Goal: Transaction & Acquisition: Purchase product/service

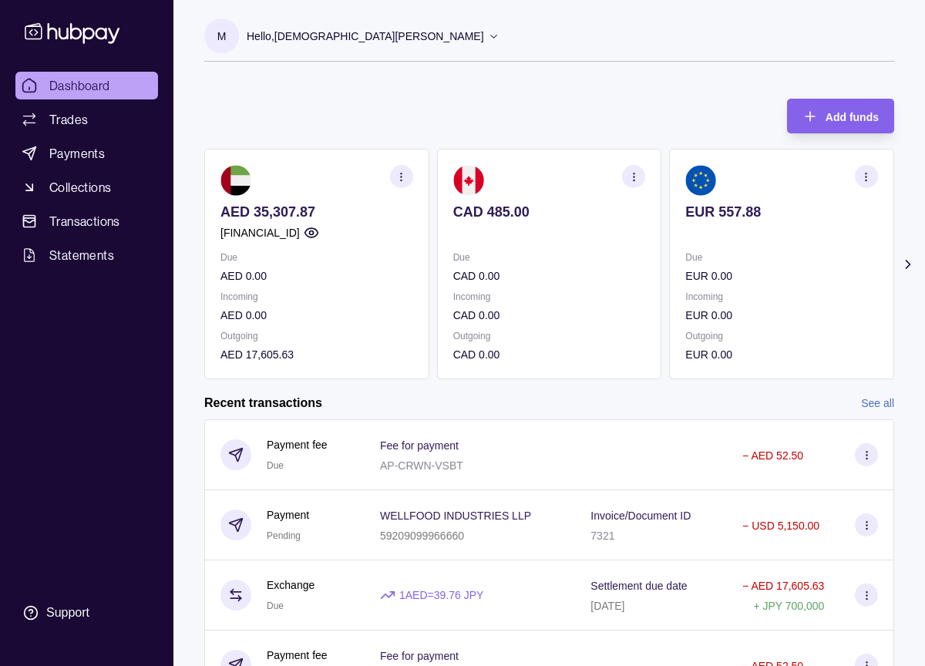
click at [861, 400] on link "See all" at bounding box center [877, 403] width 33 height 17
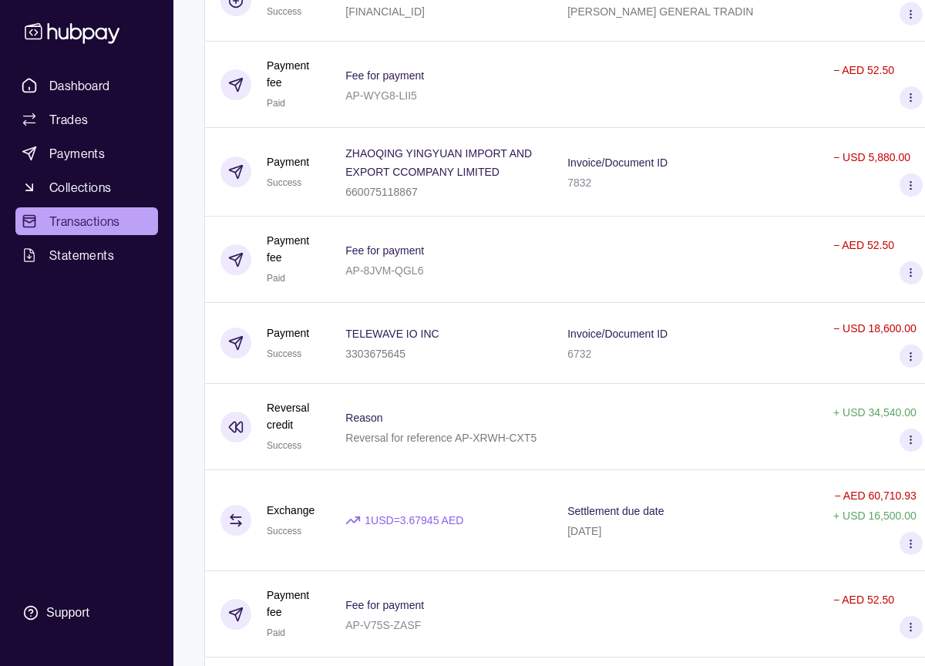
scroll to position [5714, 0]
click at [101, 150] on span "Payments" at bounding box center [77, 153] width 56 height 19
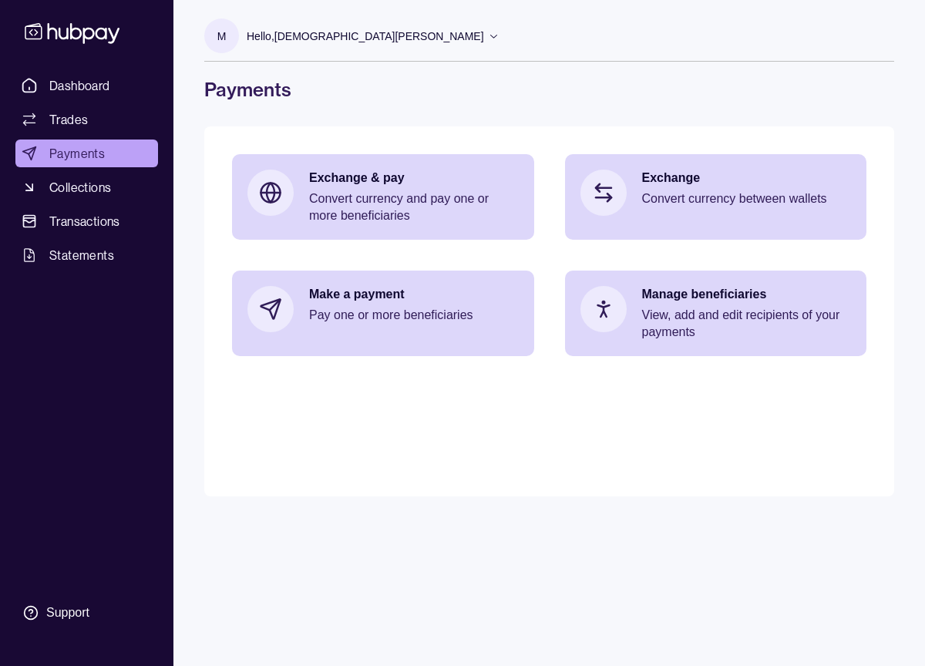
click at [345, 356] on main "Exchange & pay Convert currency and pay one or more beneficiaries Exchange Conv…" at bounding box center [549, 311] width 690 height 370
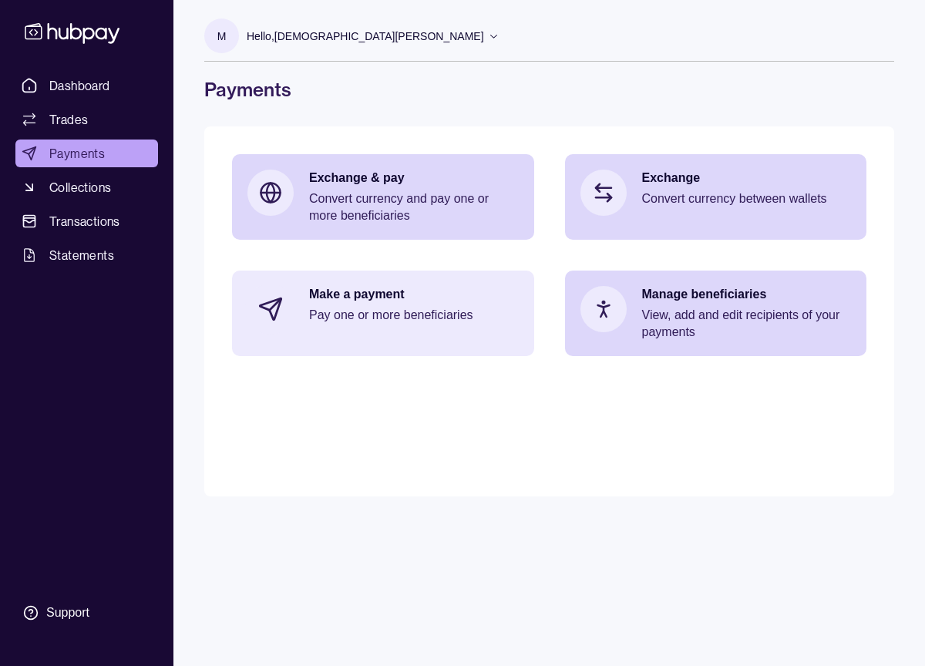
click at [347, 321] on p "Pay one or more beneficiaries" at bounding box center [414, 315] width 210 height 17
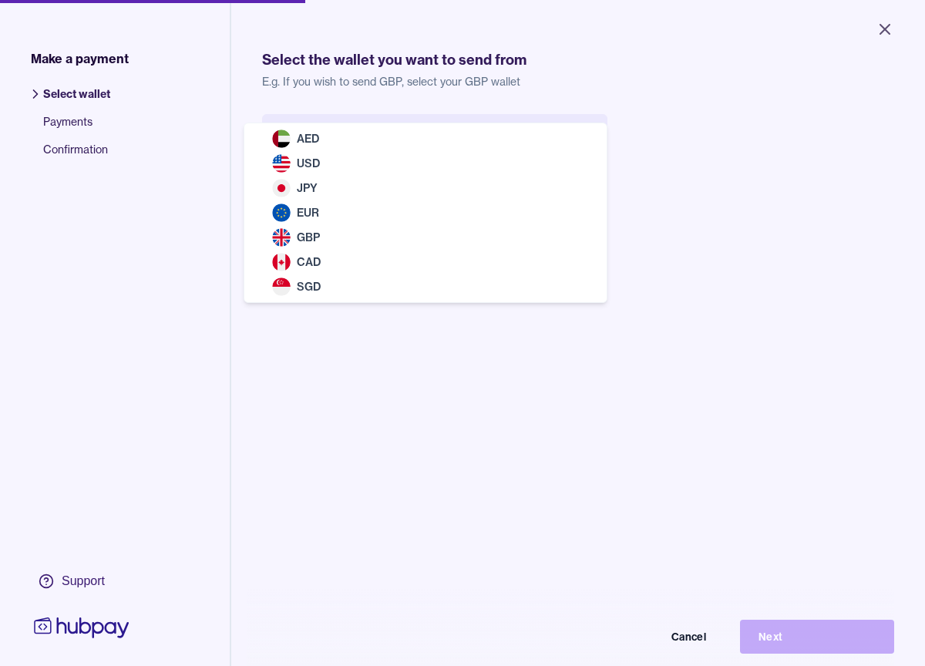
click at [389, 129] on body "Close Make a payment Select wallet Payments Confirmation Support Select the wal…" at bounding box center [462, 333] width 925 height 666
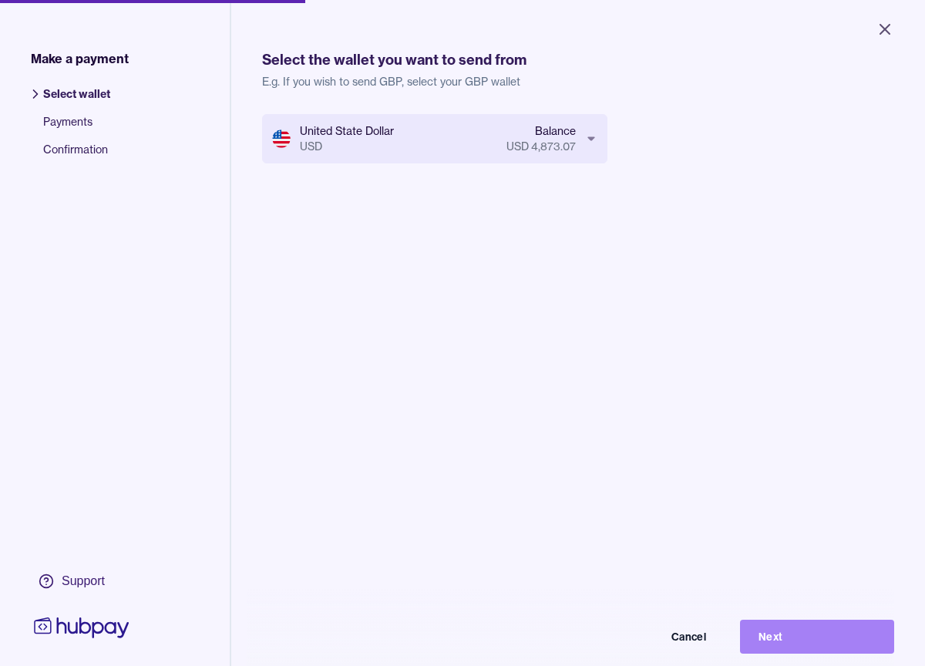
click at [787, 639] on button "Next" at bounding box center [817, 637] width 154 height 34
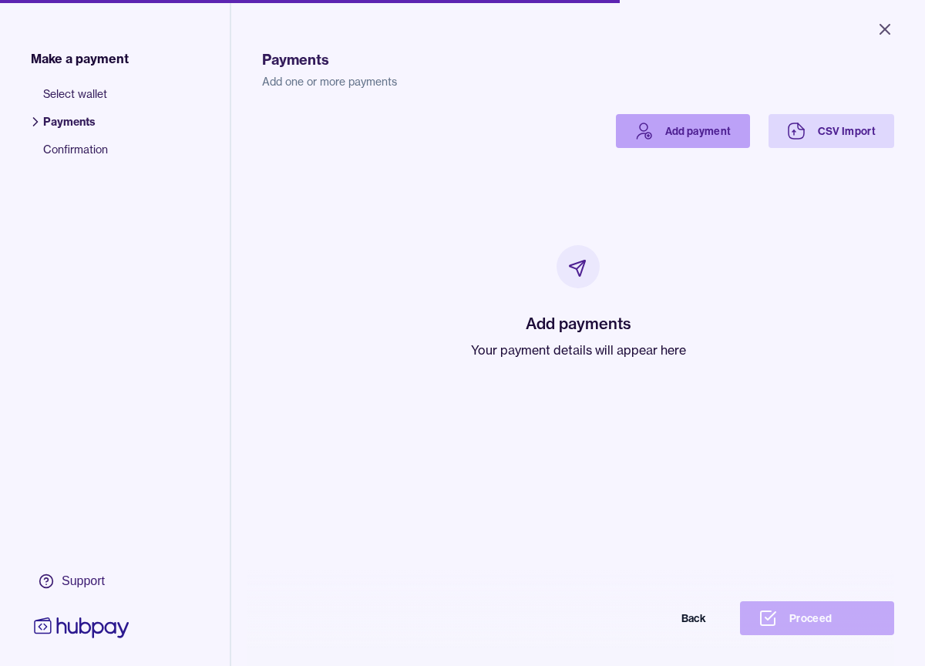
click at [715, 133] on link "Add payment" at bounding box center [683, 131] width 134 height 34
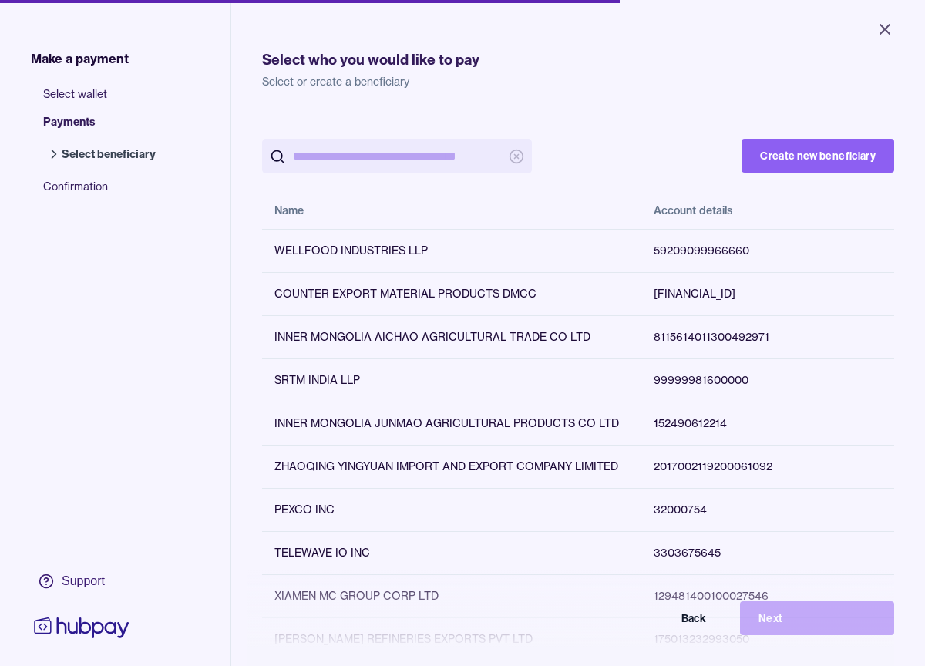
click at [468, 161] on input "search" at bounding box center [397, 156] width 208 height 35
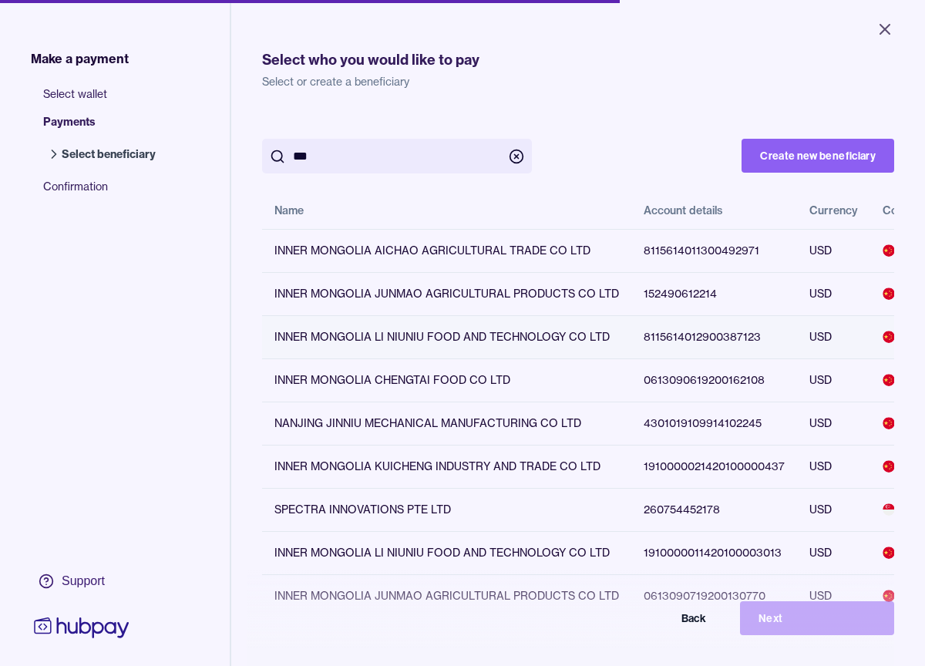
type input "***"
click at [530, 333] on div "INNER MONGOLIA LI NIUNIU FOOD AND TECHNOLOGY CO LTD" at bounding box center [447, 336] width 345 height 15
click at [834, 609] on button "Next" at bounding box center [817, 618] width 154 height 34
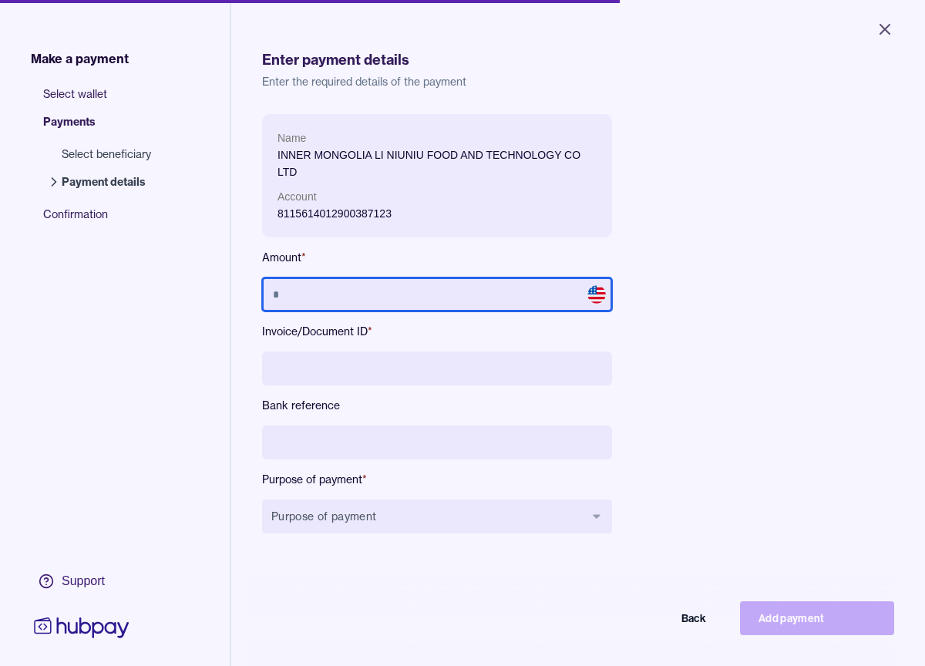
click at [449, 297] on input "text" at bounding box center [437, 295] width 350 height 34
type input "******"
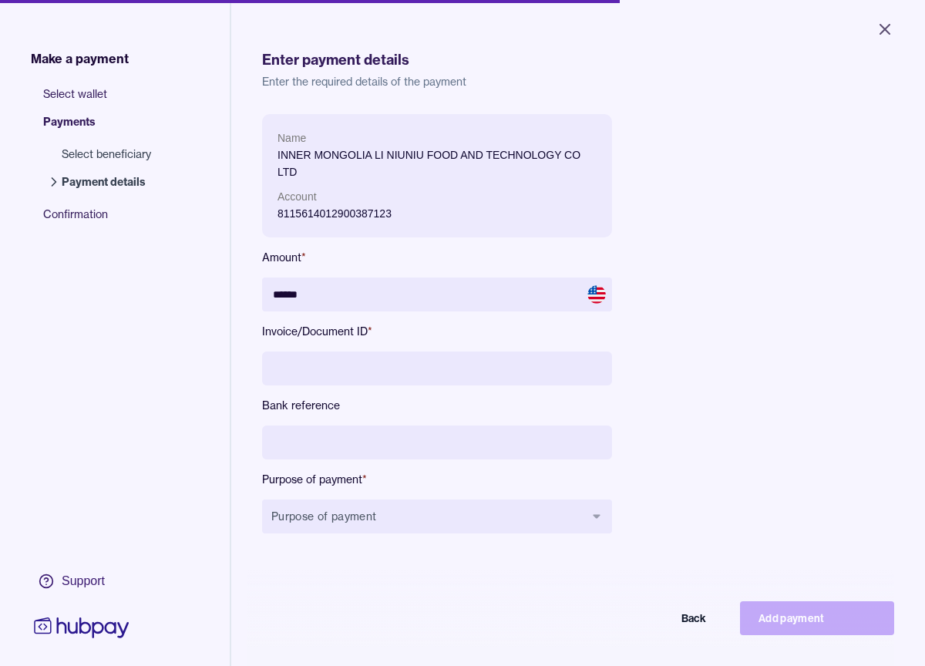
click at [430, 372] on input at bounding box center [437, 369] width 350 height 34
type input "*****"
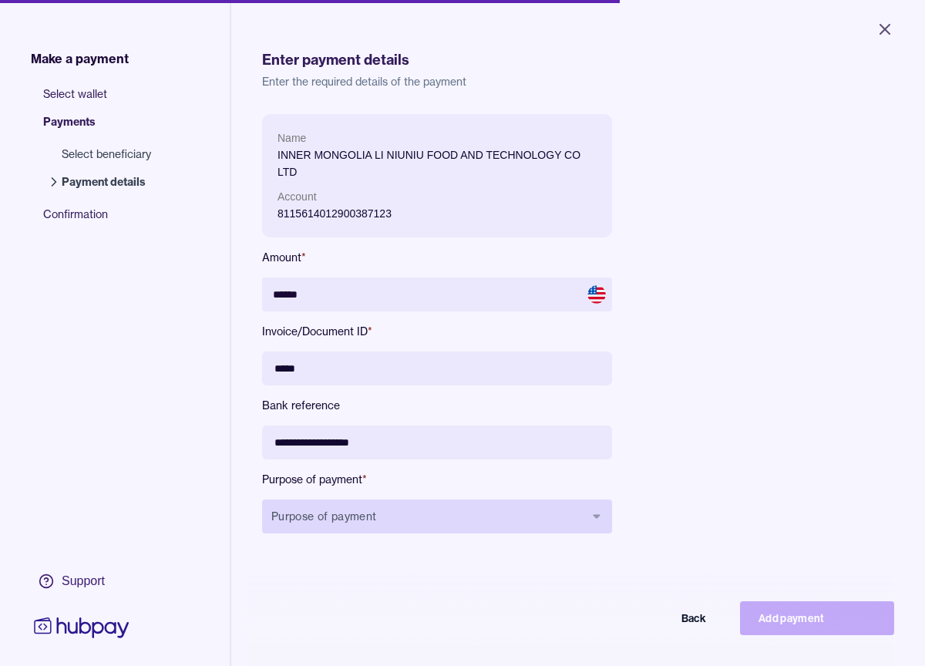
type input "**********"
click at [406, 505] on button "Purpose of payment" at bounding box center [437, 517] width 350 height 34
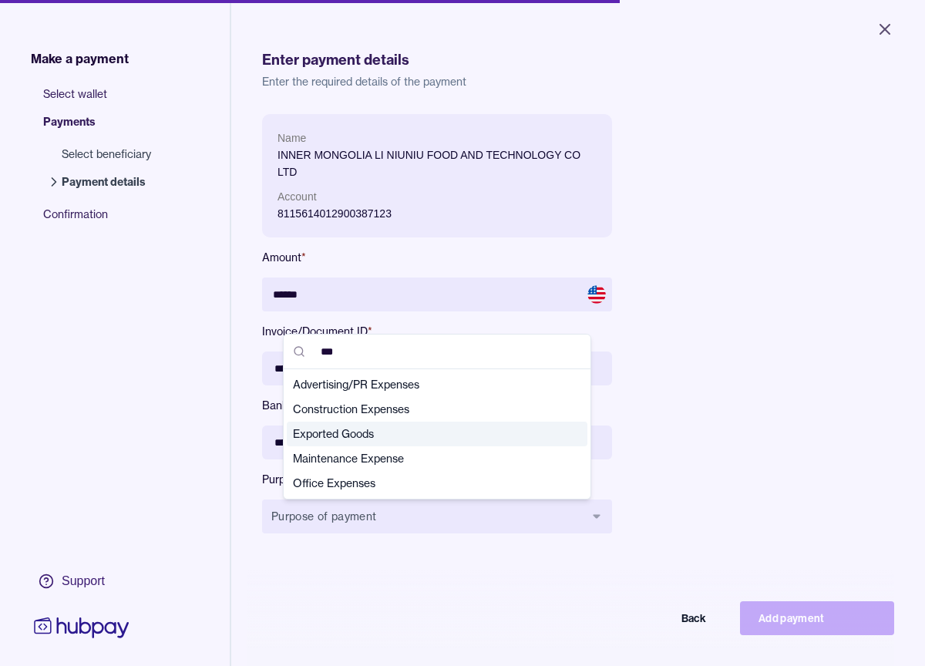
type input "***"
click at [379, 440] on span "Exported Goods" at bounding box center [428, 433] width 270 height 15
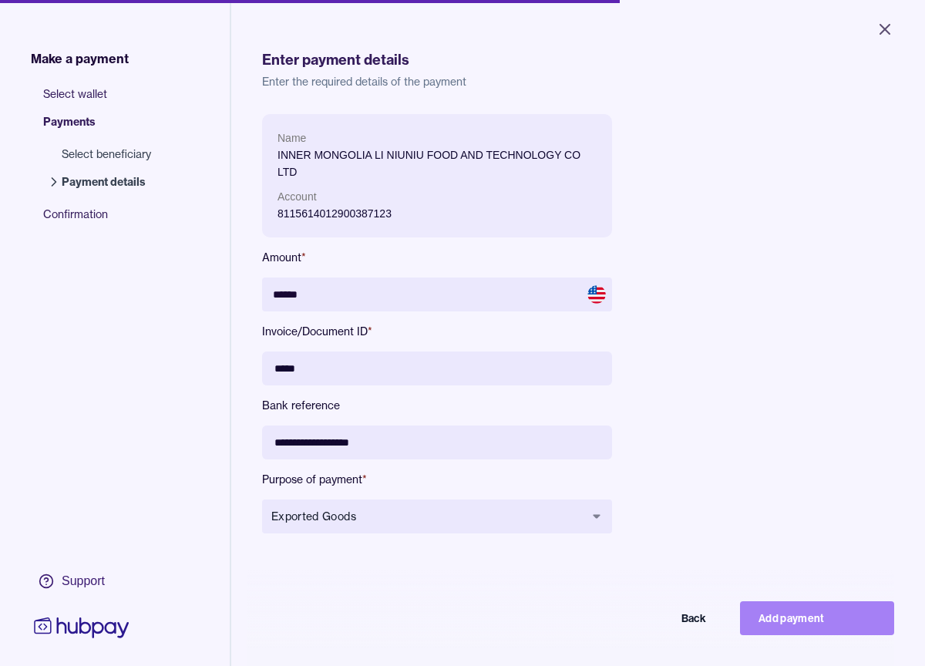
click at [799, 617] on button "Add payment" at bounding box center [817, 618] width 154 height 34
type input "*****"
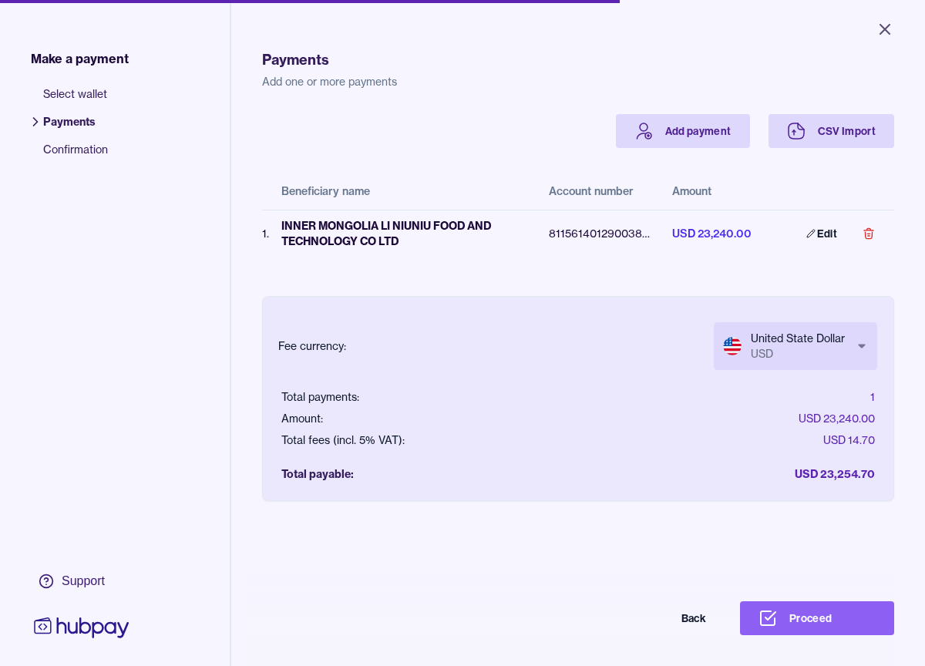
click at [803, 342] on body "Close Make a payment Select wallet Payments Confirmation Support Payments Add o…" at bounding box center [462, 333] width 925 height 666
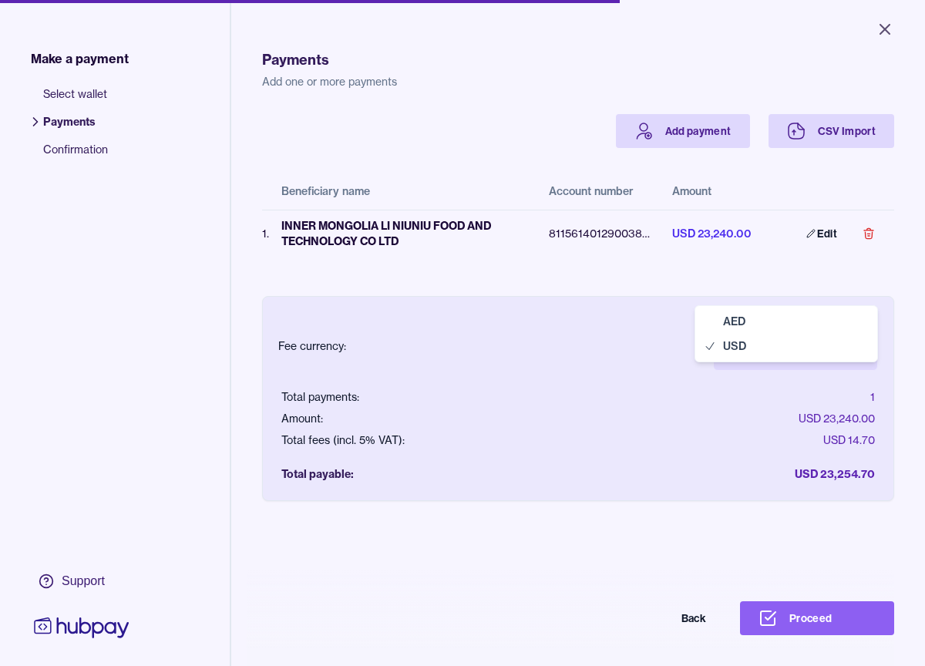
select select "***"
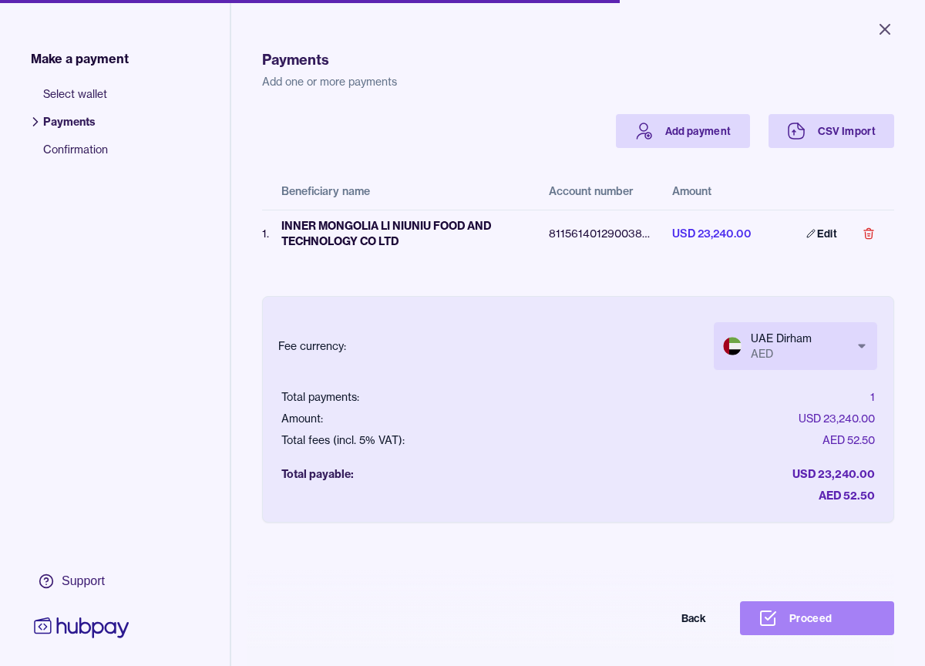
click at [835, 611] on button "Proceed" at bounding box center [817, 618] width 154 height 34
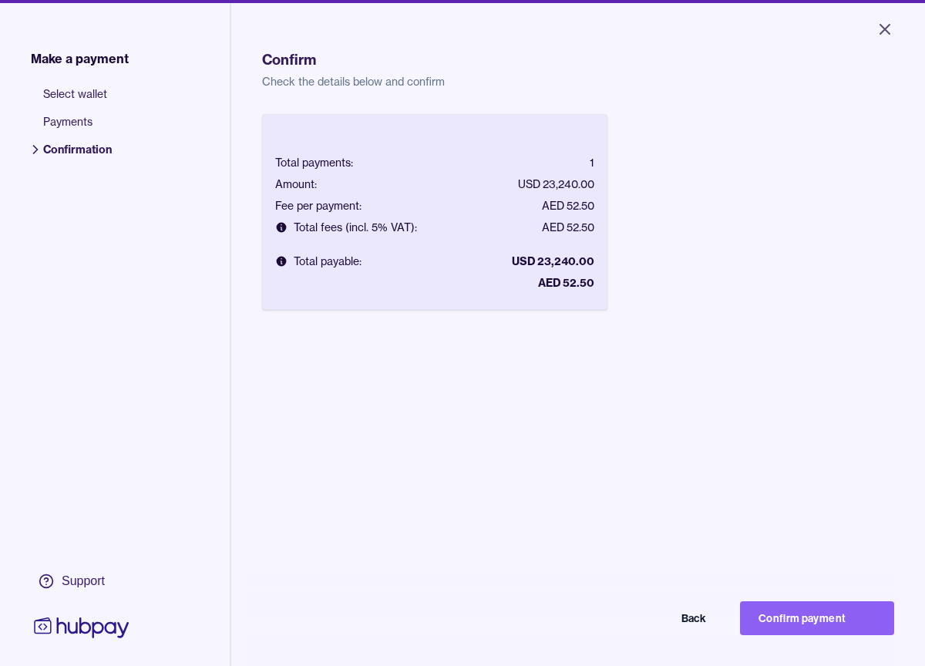
click at [835, 611] on button "Confirm payment" at bounding box center [817, 618] width 154 height 34
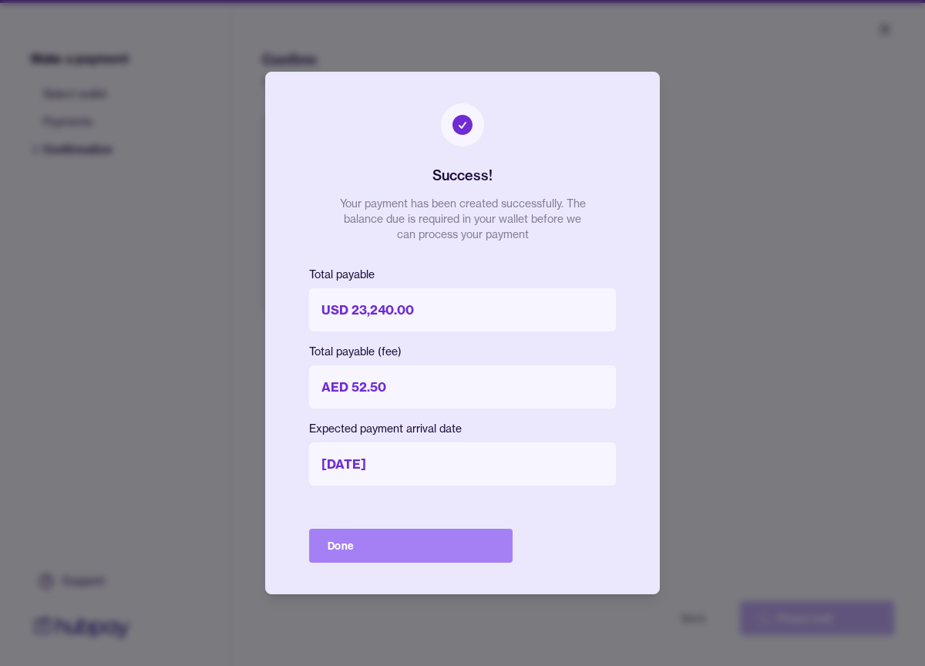
click at [429, 553] on button "Done" at bounding box center [411, 546] width 204 height 34
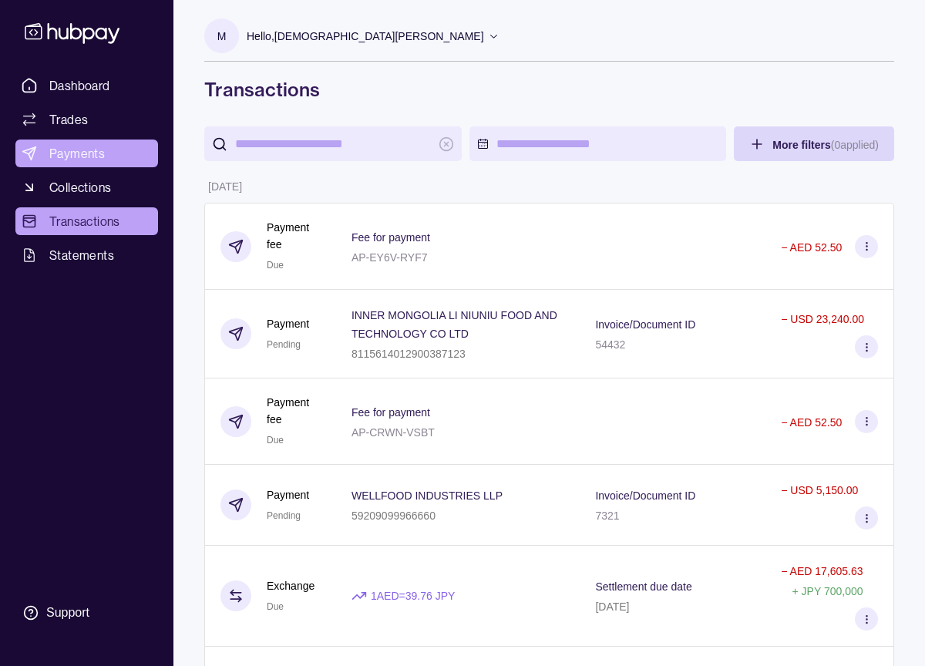
click at [66, 149] on span "Payments" at bounding box center [77, 153] width 56 height 19
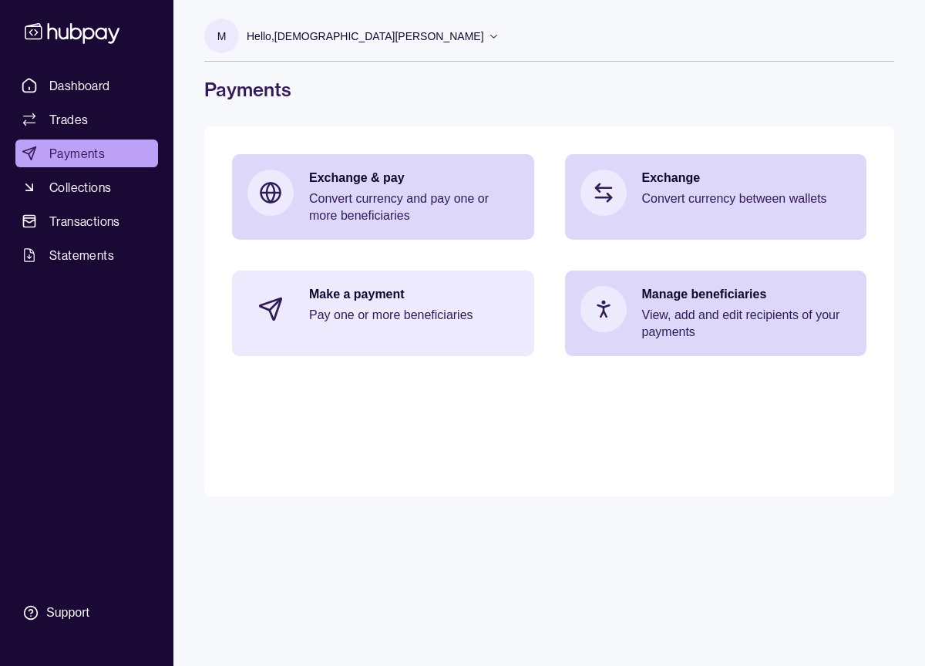
click at [439, 334] on div "Make a payment Pay one or more beneficiaries" at bounding box center [383, 309] width 302 height 77
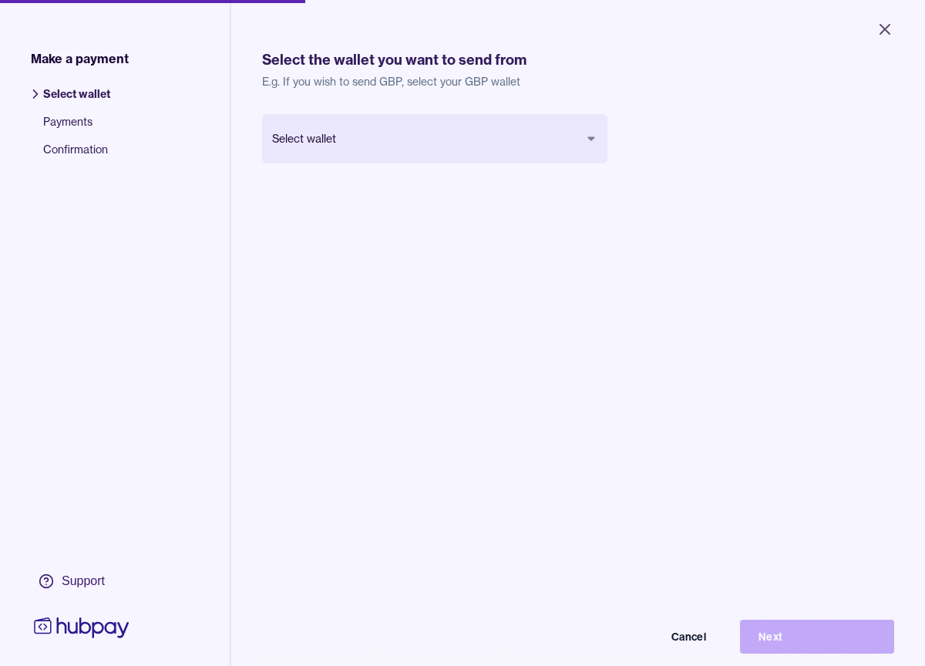
click at [379, 130] on body "Close Make a payment Select wallet Payments Confirmation Support Select the wal…" at bounding box center [462, 333] width 925 height 666
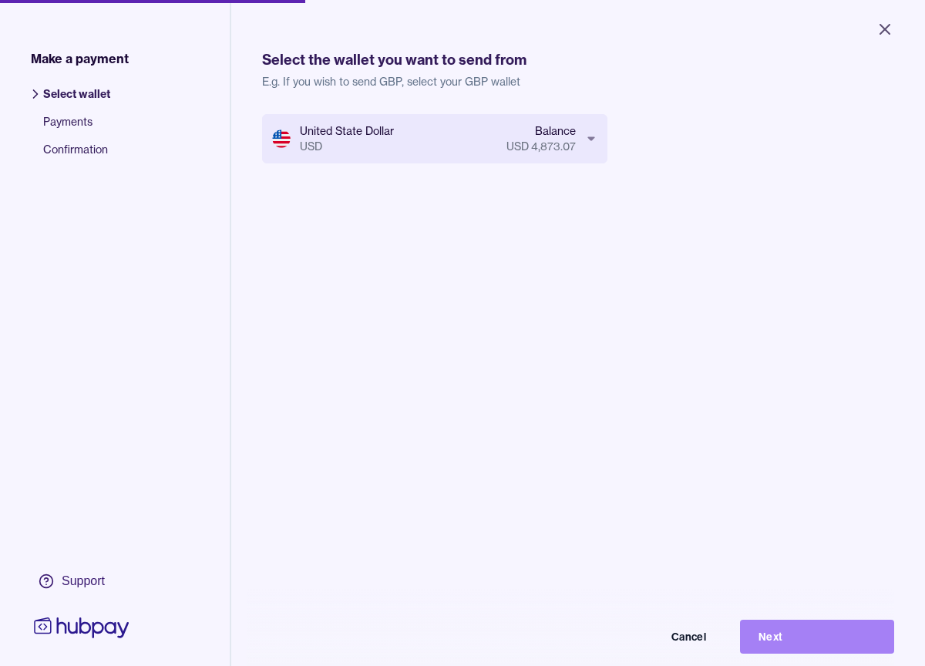
click at [800, 630] on button "Next" at bounding box center [817, 637] width 154 height 34
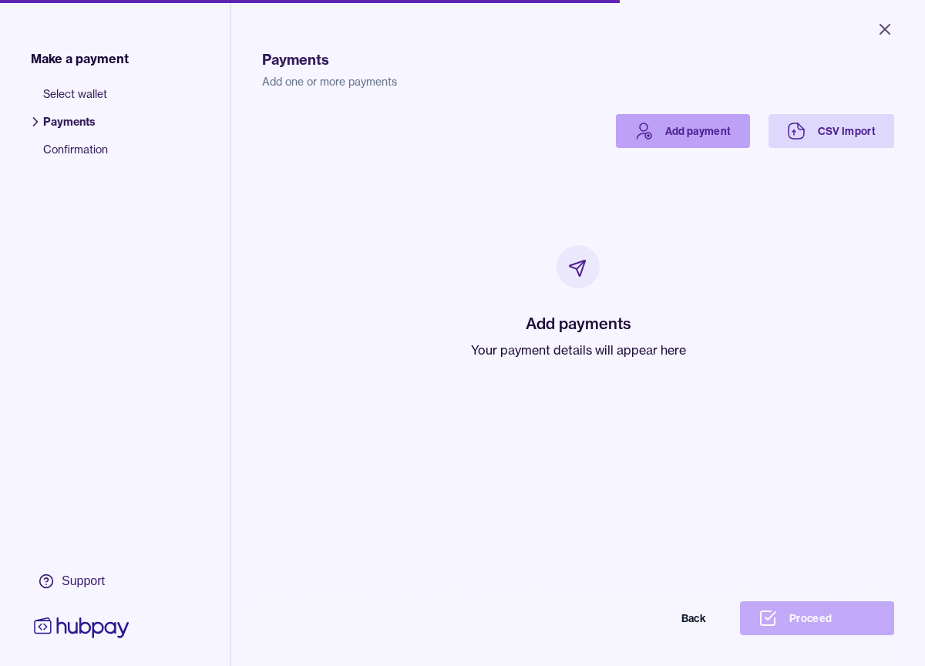
click at [662, 141] on link "Add payment" at bounding box center [683, 131] width 134 height 34
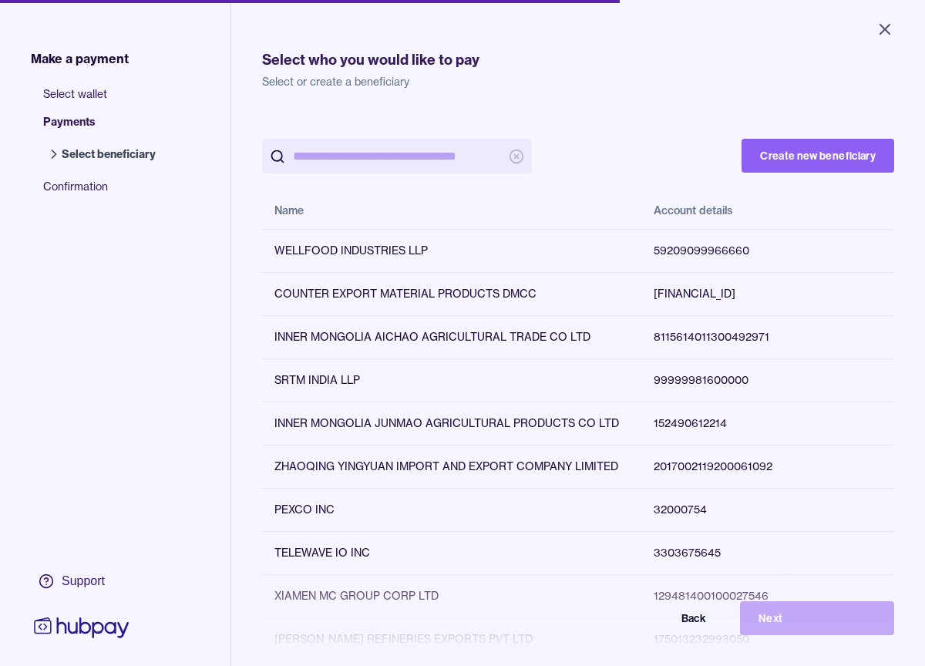
click at [427, 150] on input "search" at bounding box center [397, 156] width 208 height 35
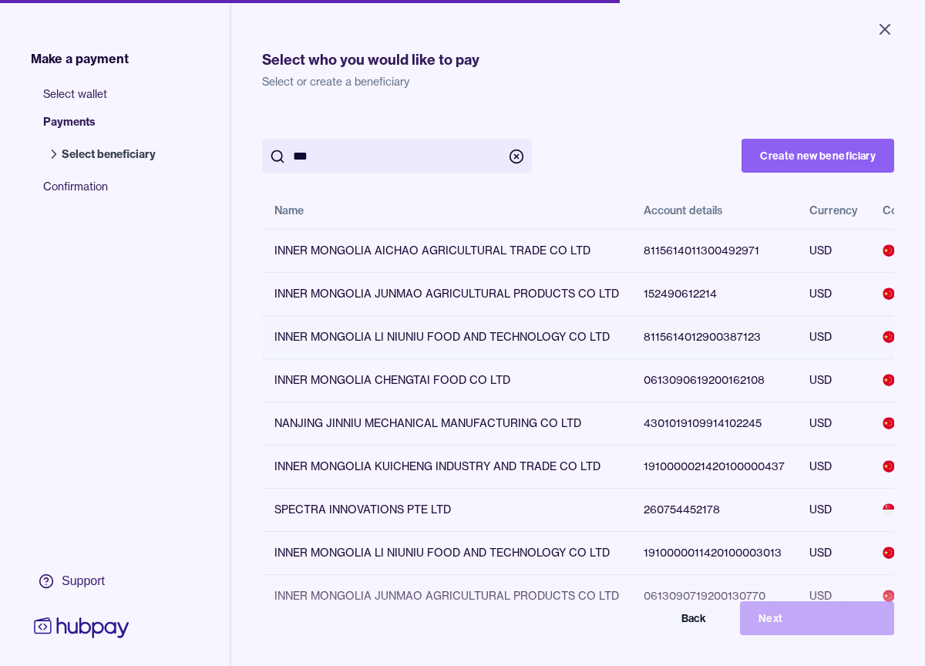
type input "***"
click at [490, 335] on div "INNER MONGOLIA LI NIUNIU FOOD AND TECHNOLOGY CO LTD" at bounding box center [447, 336] width 345 height 15
click at [854, 614] on button "Next" at bounding box center [817, 618] width 154 height 34
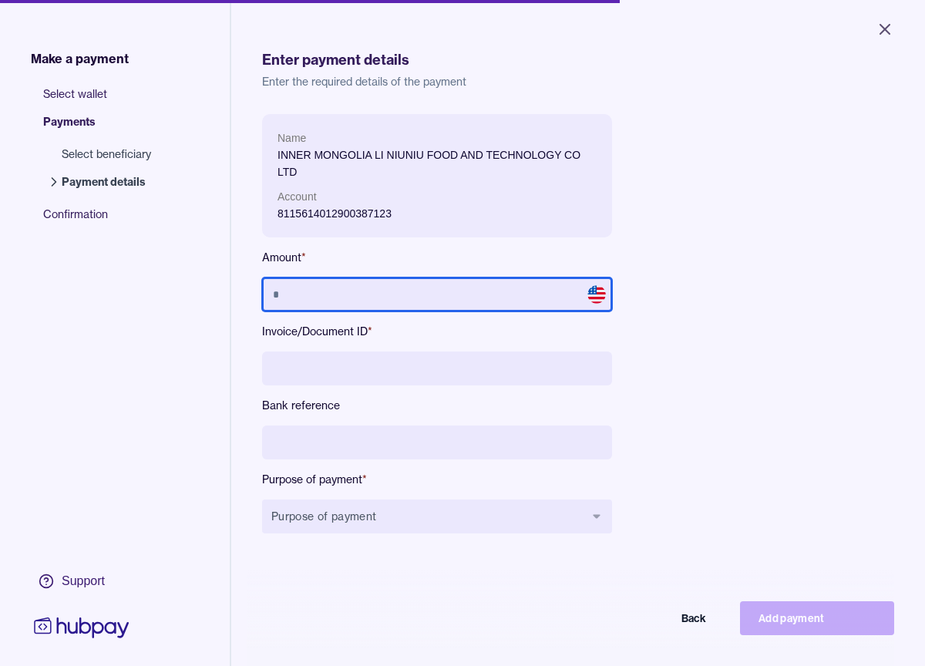
click at [553, 307] on input "text" at bounding box center [437, 295] width 350 height 34
type input "******"
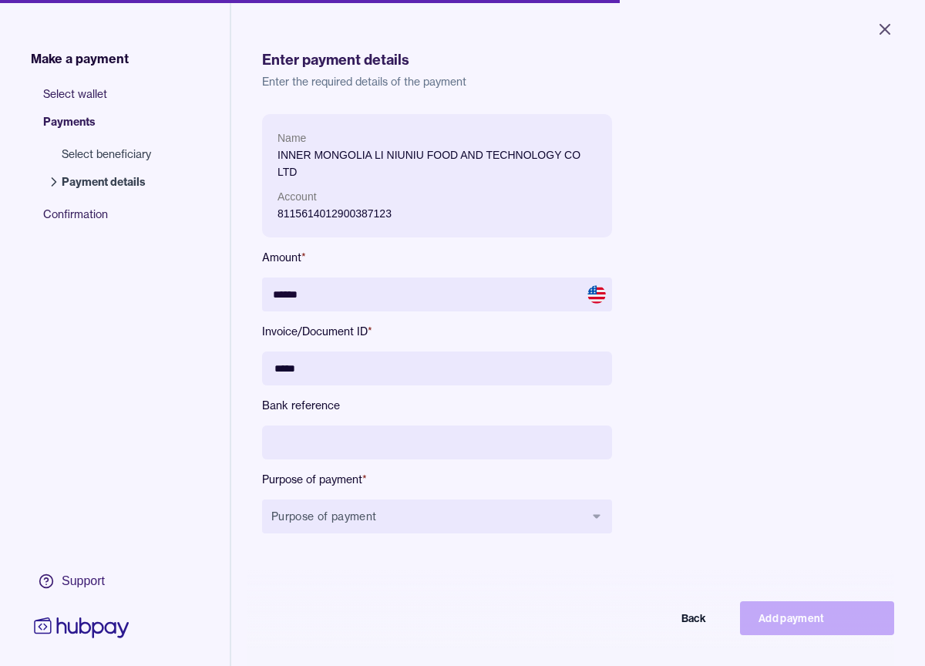
type input "*****"
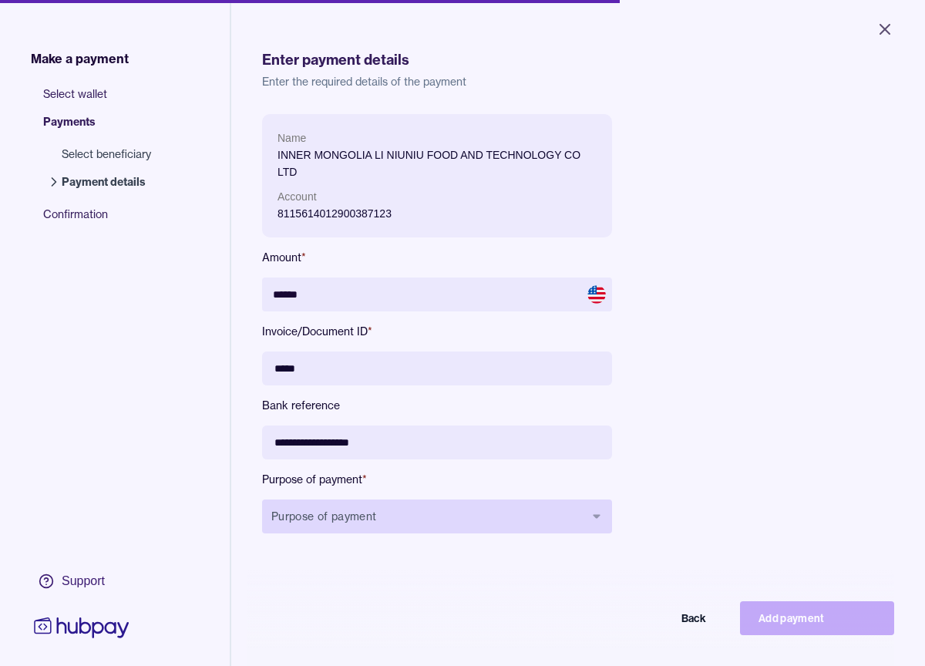
type input "**********"
click at [515, 507] on button "Purpose of payment" at bounding box center [437, 517] width 350 height 34
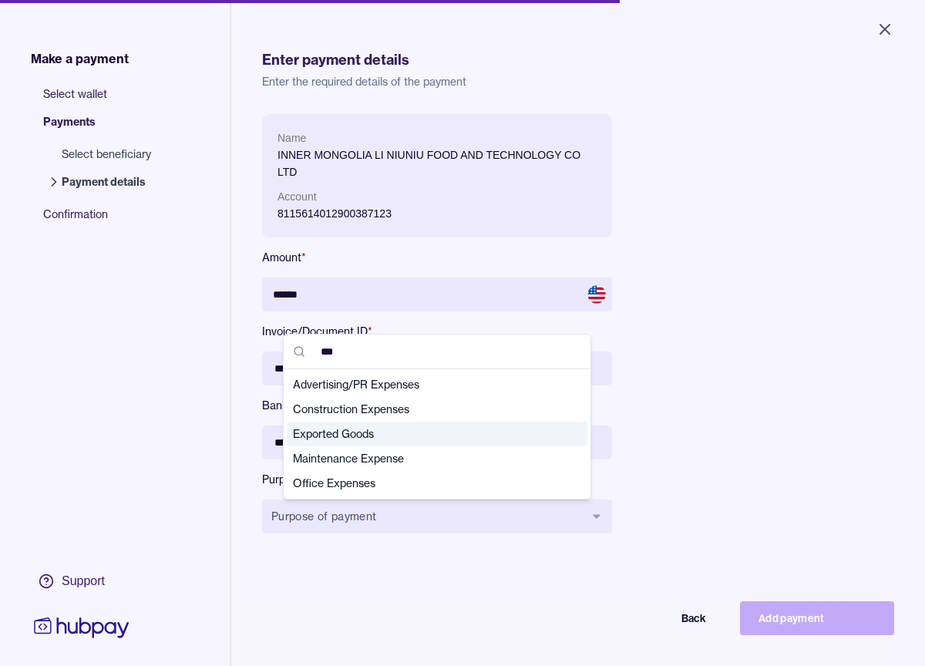
type input "***"
click at [387, 434] on span "Exported Goods" at bounding box center [428, 433] width 270 height 15
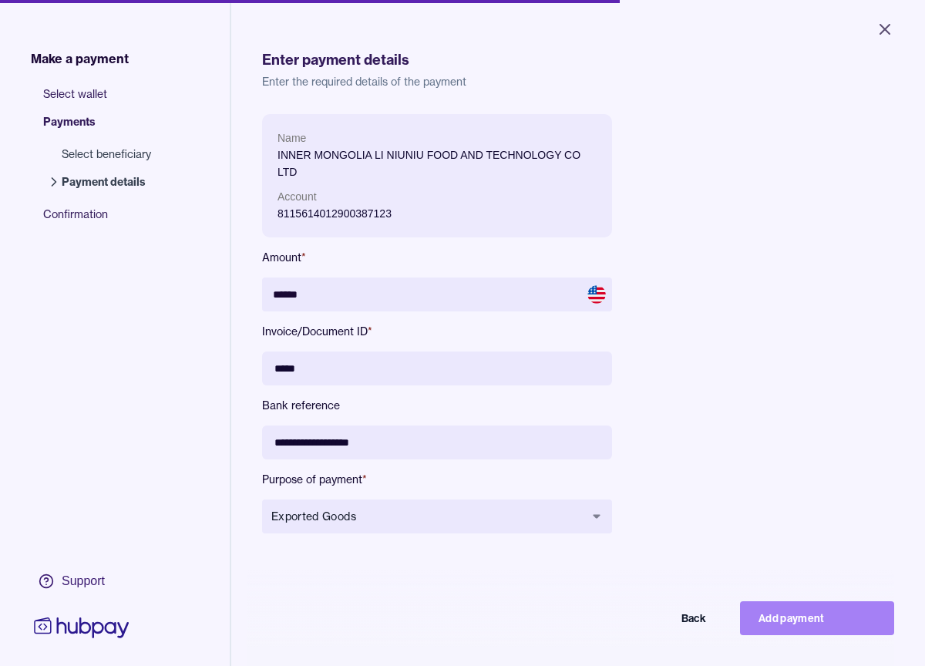
click at [828, 625] on button "Add payment" at bounding box center [817, 618] width 154 height 34
type input "*****"
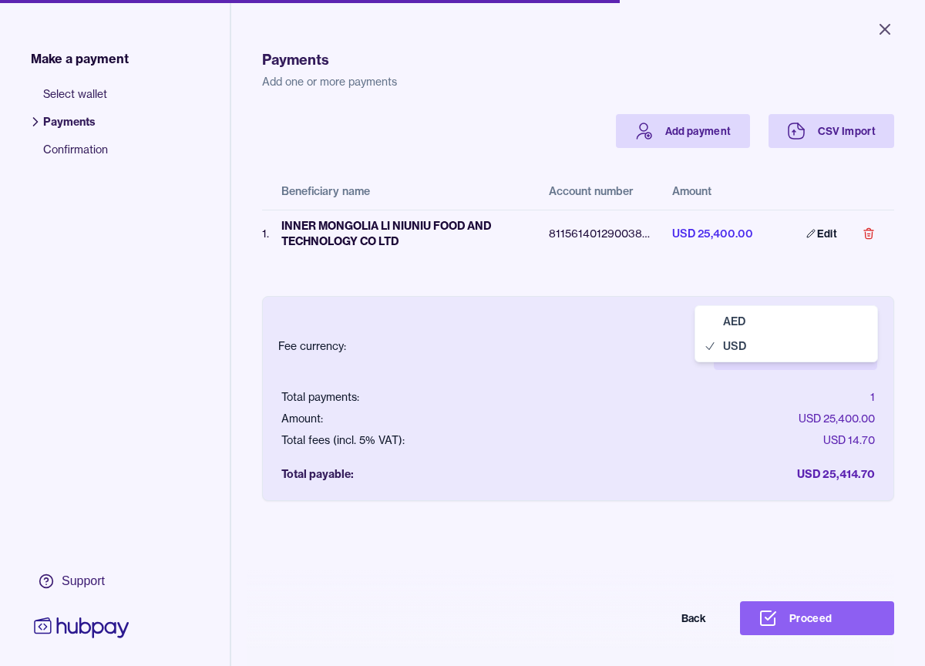
click at [790, 365] on html "Close Make a payment Select wallet Payments Confirmation Support Payments Add o…" at bounding box center [462, 333] width 925 height 666
select select "***"
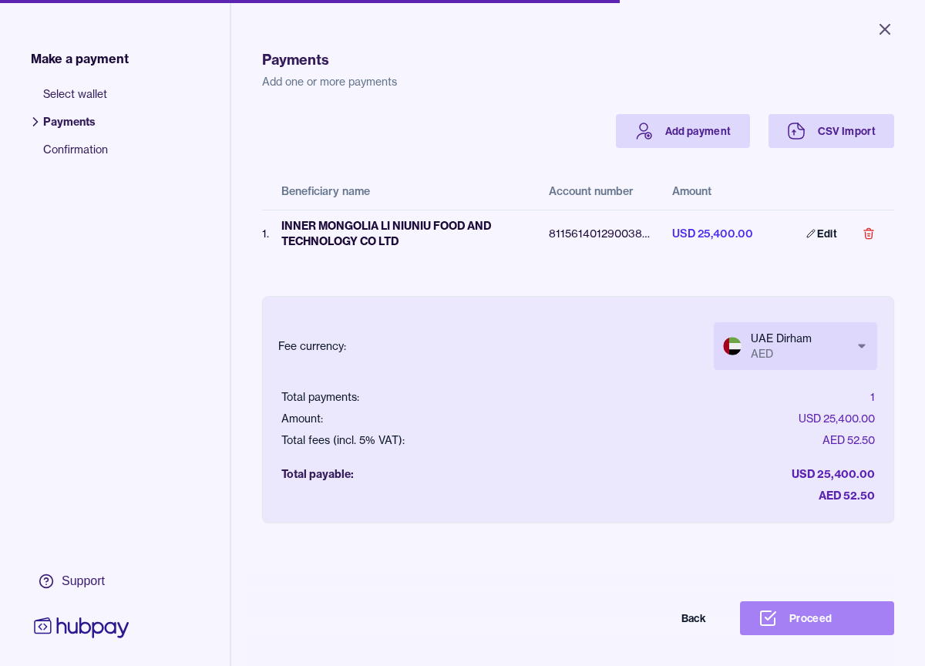
click at [825, 621] on button "Proceed" at bounding box center [817, 618] width 154 height 34
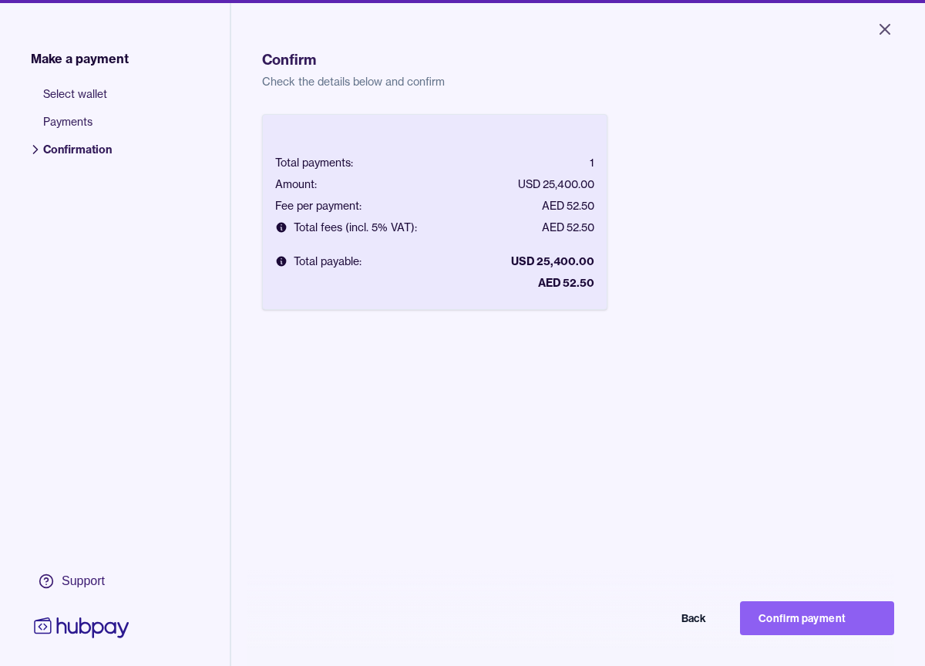
click at [825, 621] on button "Confirm payment" at bounding box center [817, 618] width 154 height 34
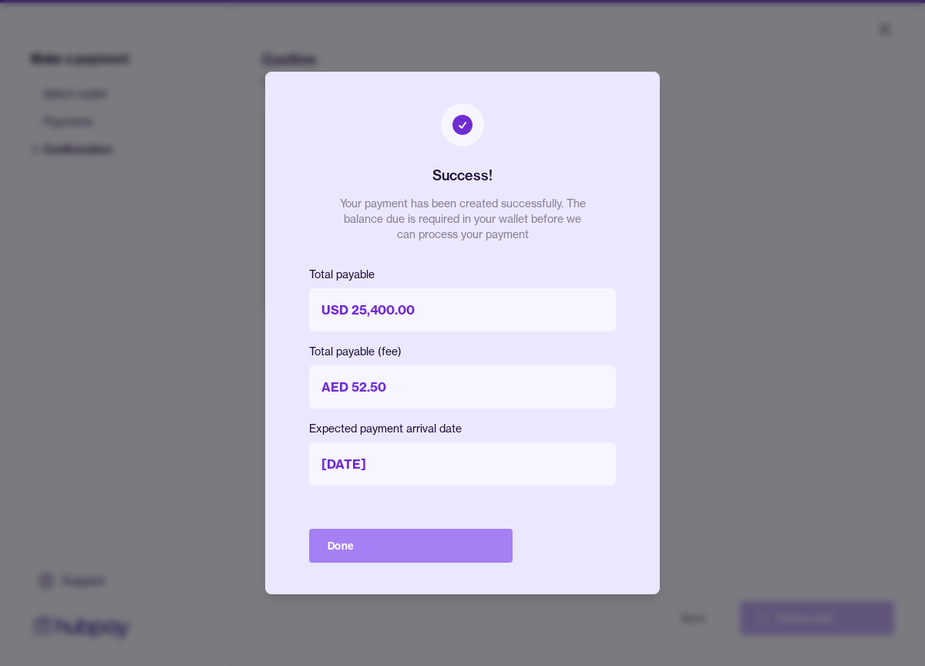
click at [369, 544] on button "Done" at bounding box center [411, 546] width 204 height 34
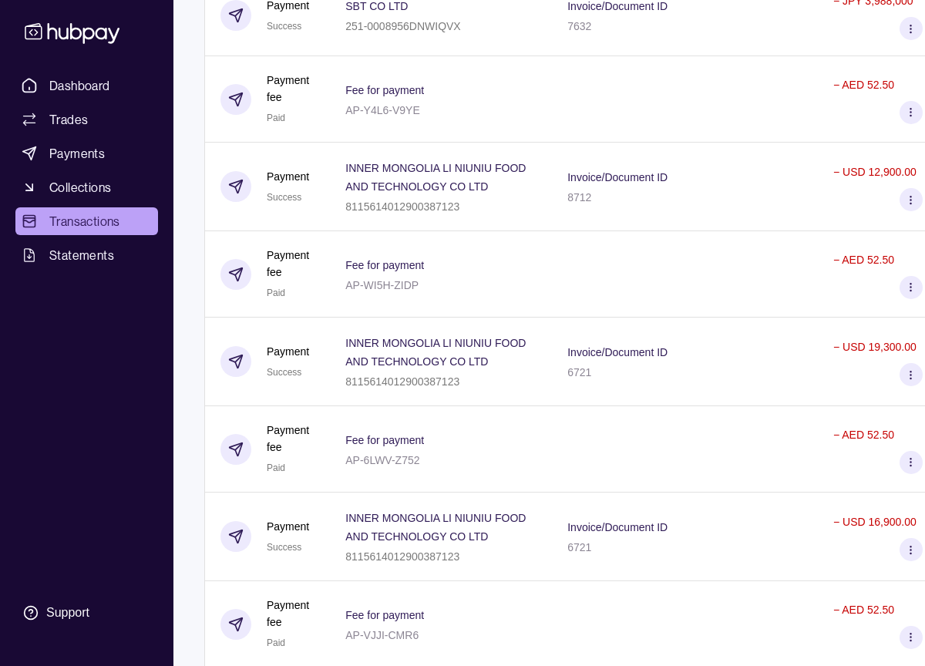
scroll to position [3571, 0]
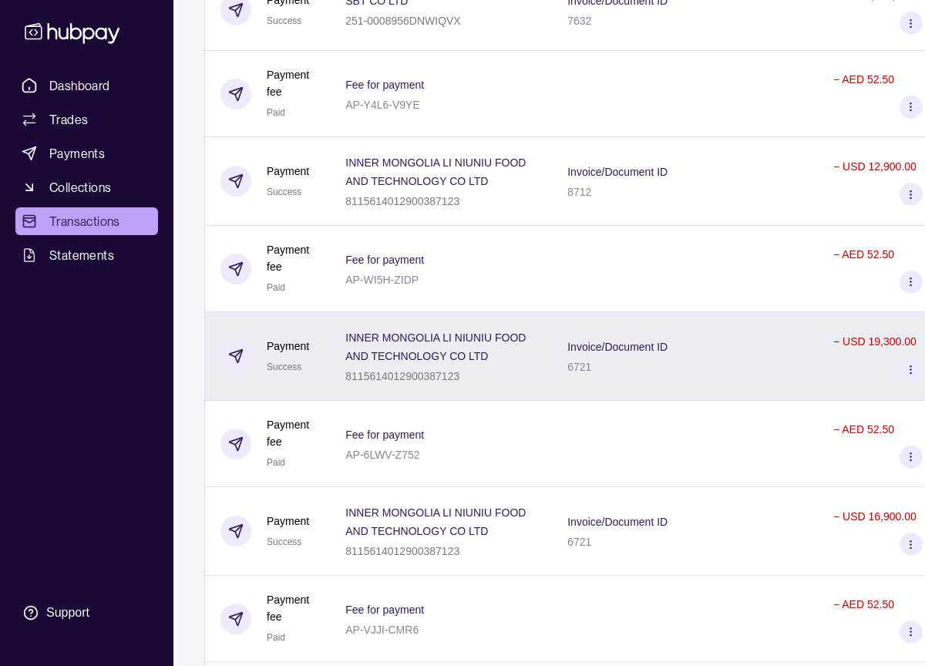
click at [640, 341] on p "Invoice/Document ID" at bounding box center [618, 347] width 100 height 12
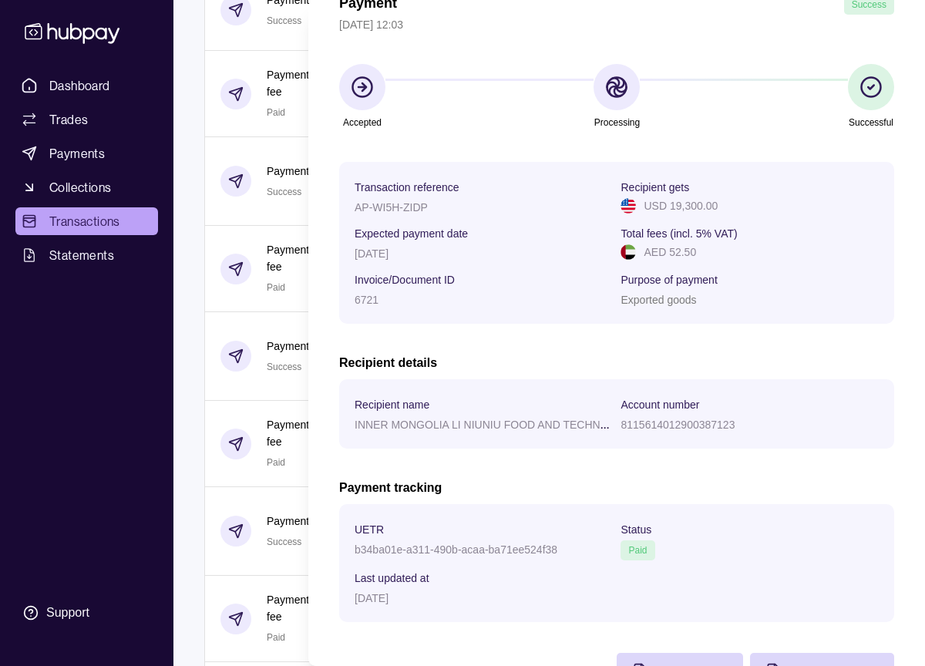
scroll to position [0, 0]
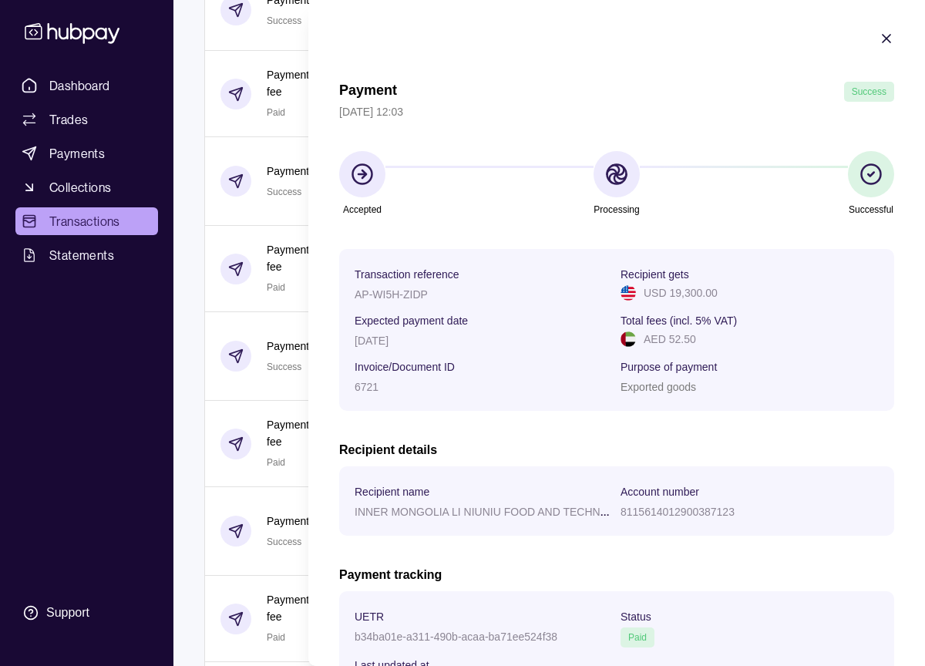
click at [882, 42] on icon "button" at bounding box center [886, 38] width 15 height 15
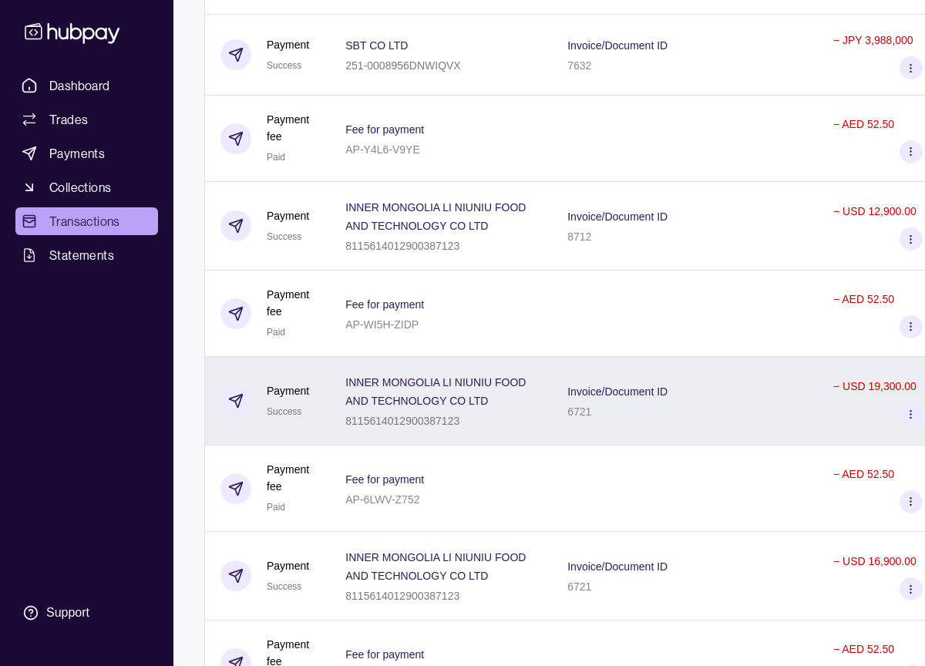
scroll to position [3517, 0]
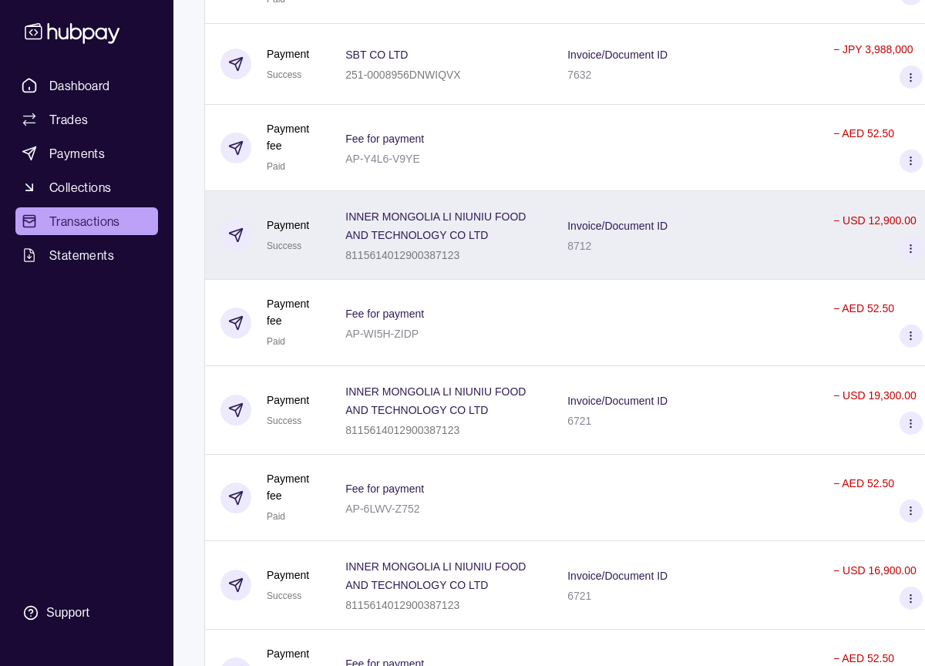
click at [790, 237] on div "Invoice/Document ID 8712" at bounding box center [685, 235] width 235 height 39
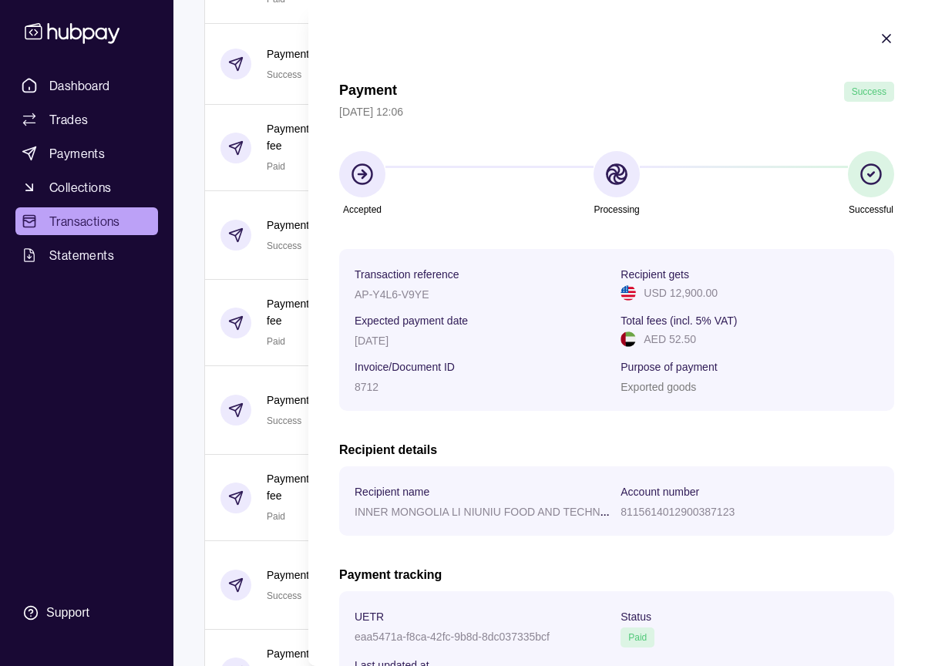
click at [889, 41] on icon "button" at bounding box center [887, 39] width 8 height 8
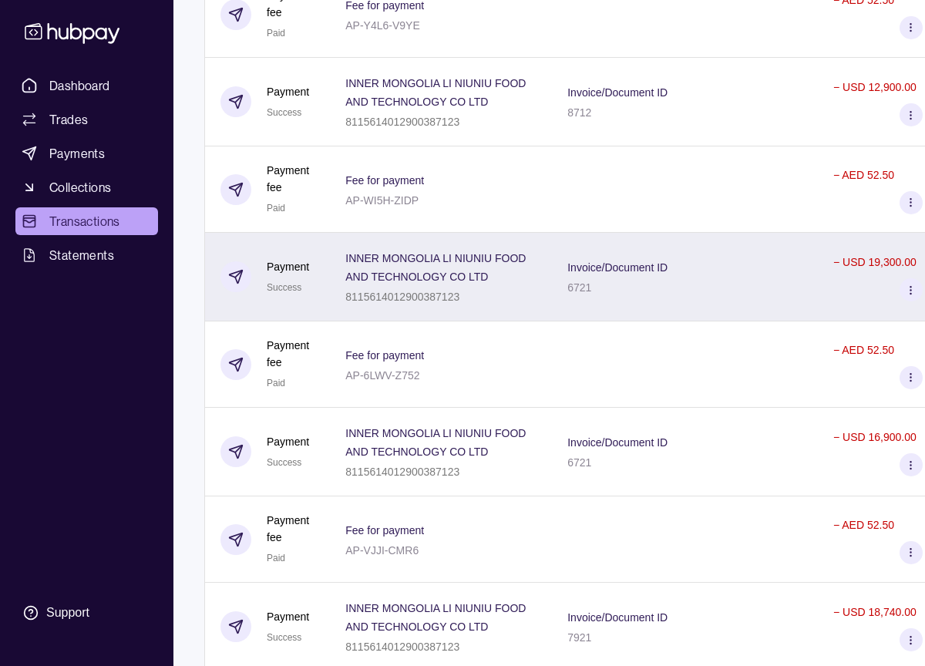
scroll to position [3656, 0]
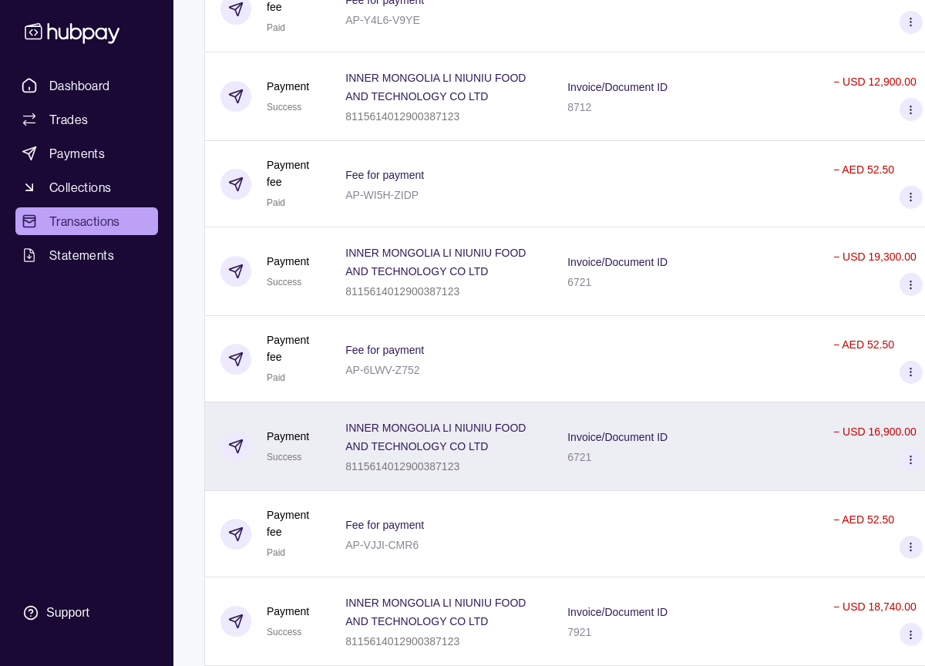
click at [842, 422] on div "− USD 16,900.00" at bounding box center [875, 431] width 83 height 19
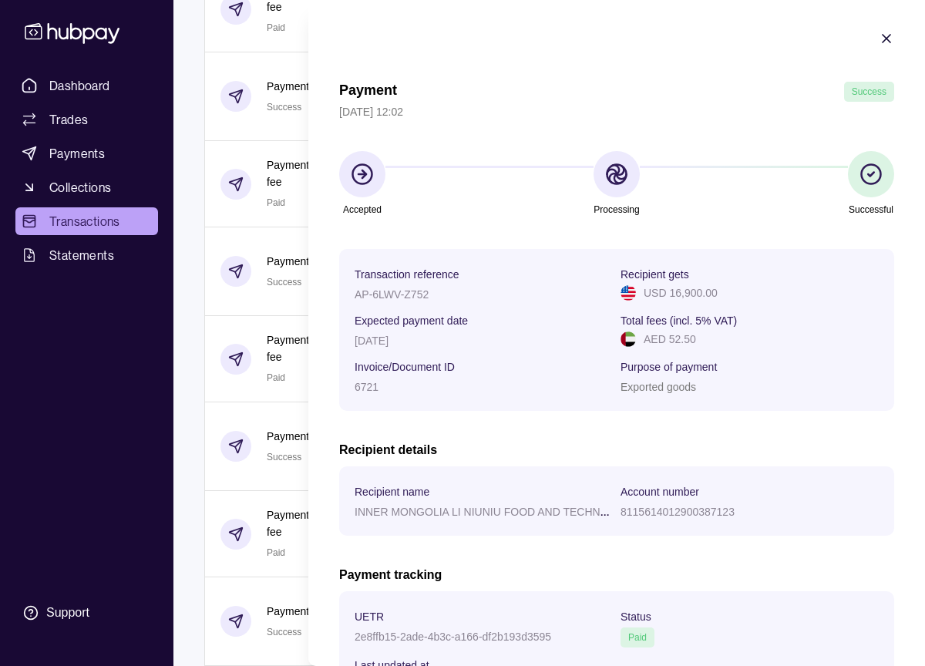
click at [891, 37] on icon "button" at bounding box center [886, 38] width 15 height 15
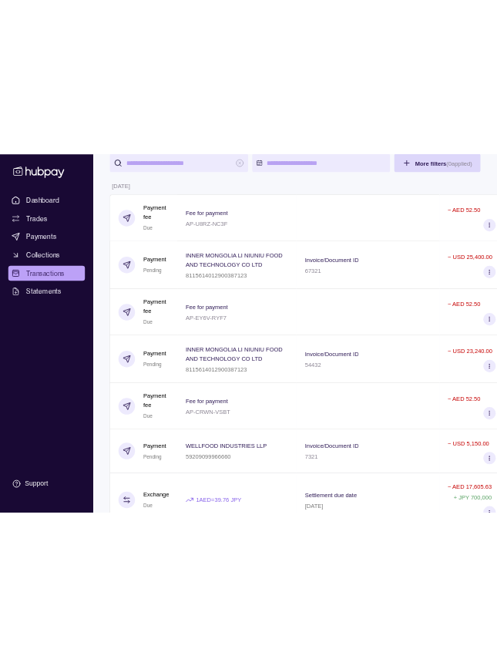
scroll to position [0, 0]
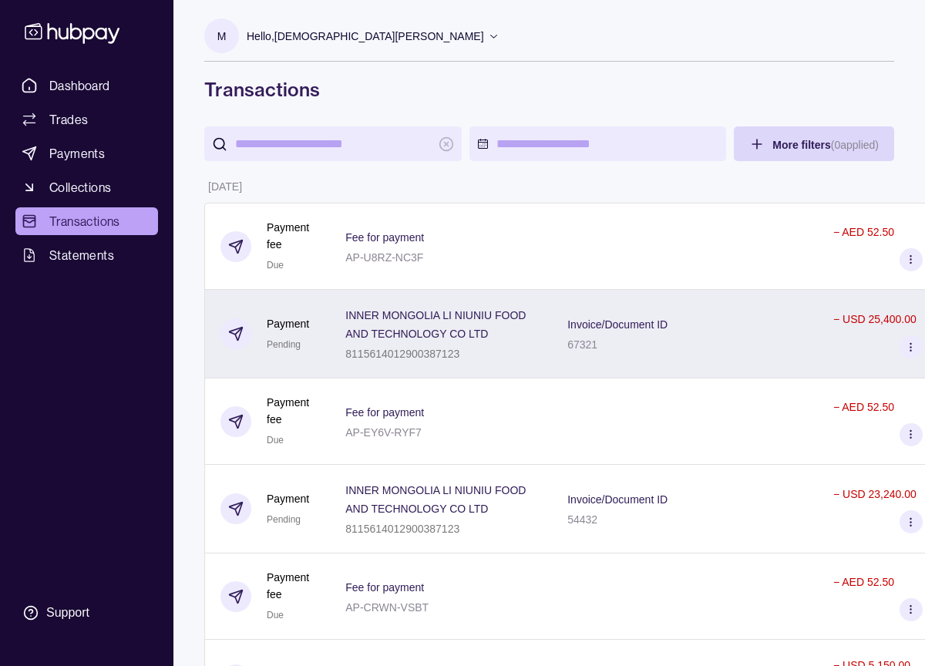
click at [682, 323] on div "Invoice/Document ID 67321" at bounding box center [685, 334] width 235 height 39
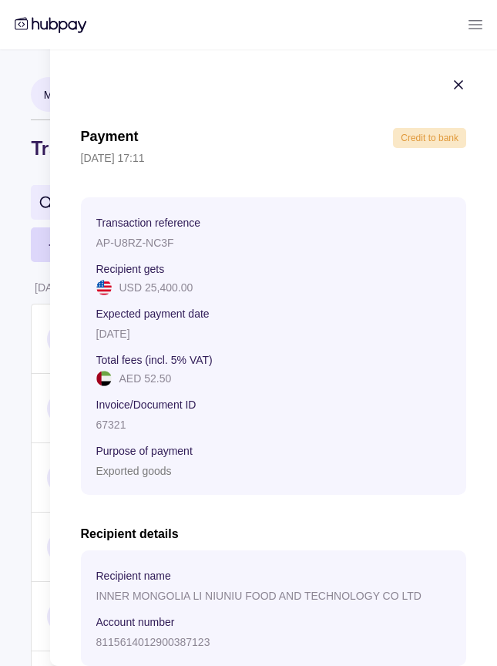
click at [128, 158] on p "[DATE] 17:11" at bounding box center [274, 158] width 386 height 17
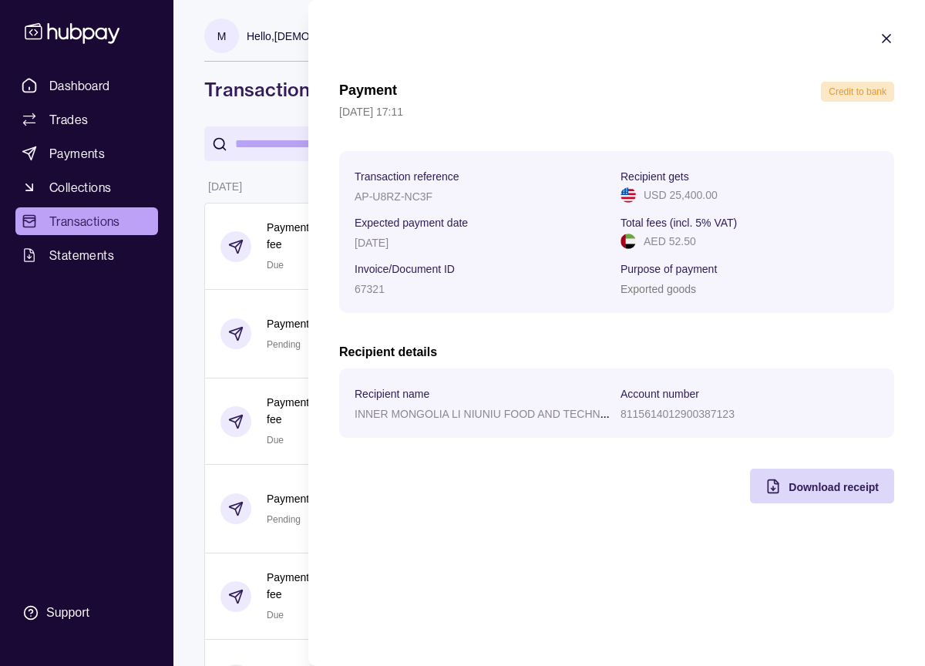
click at [888, 40] on icon "button" at bounding box center [887, 39] width 8 height 8
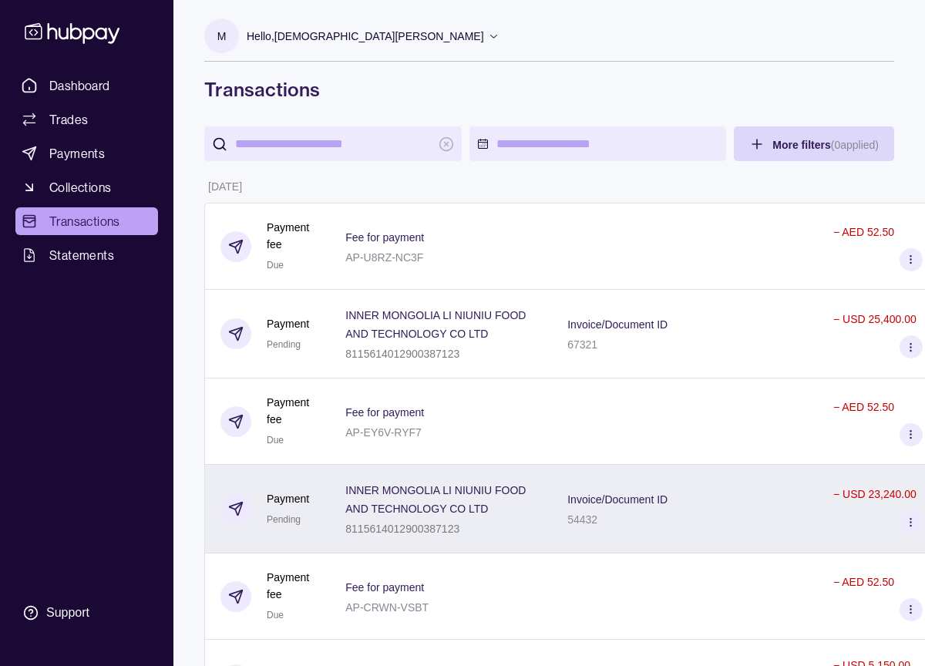
click at [650, 495] on p "Invoice/Document ID" at bounding box center [618, 499] width 100 height 12
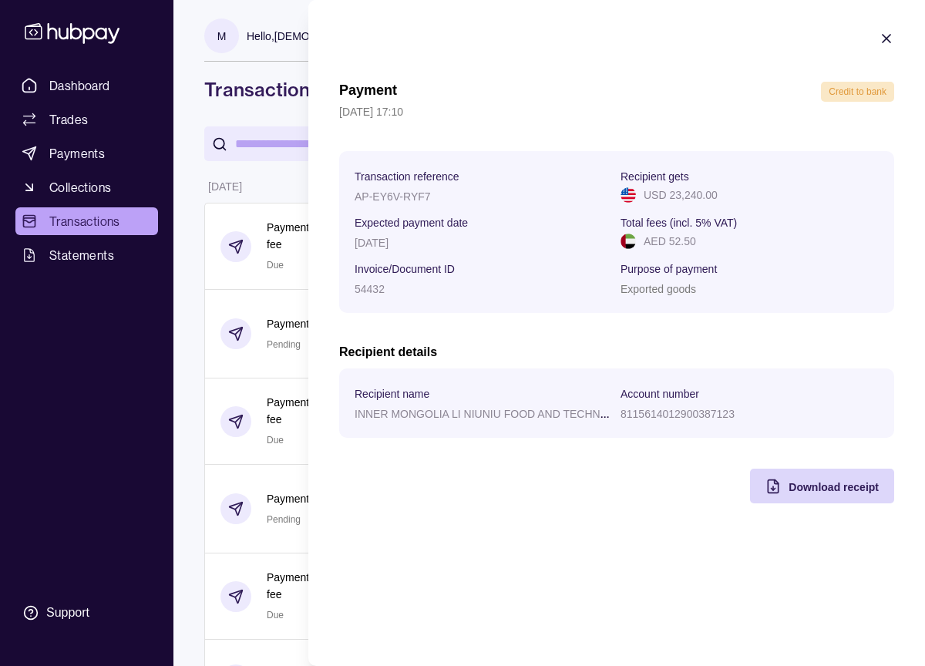
click at [892, 38] on icon "button" at bounding box center [886, 38] width 15 height 15
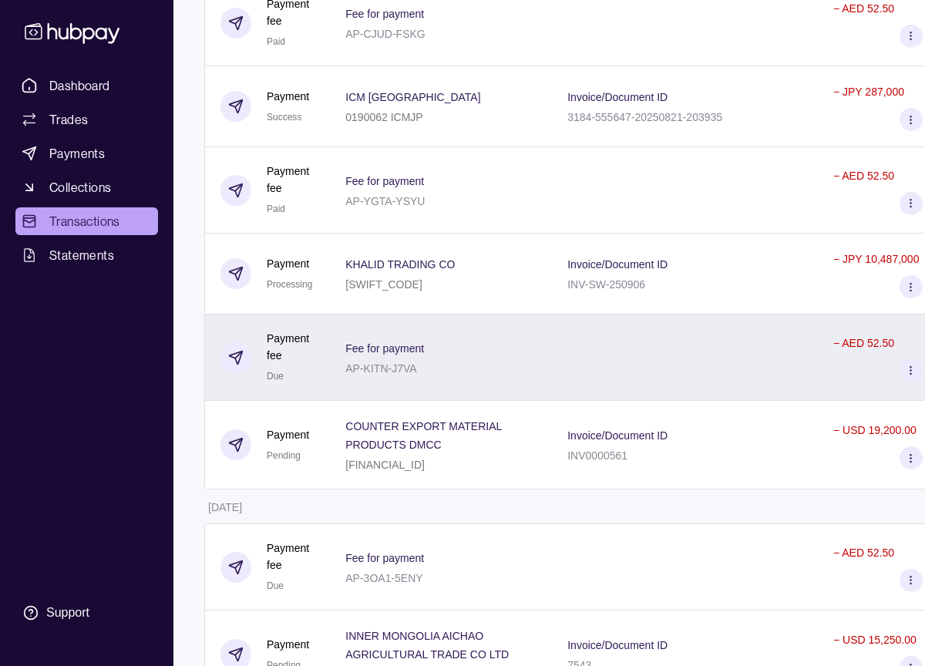
scroll to position [1834, 0]
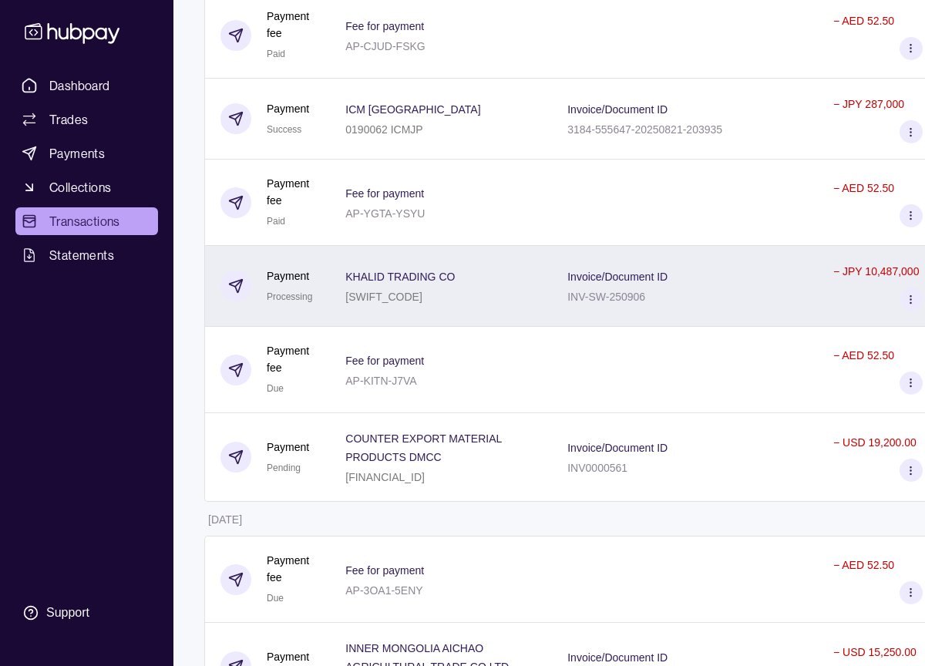
click at [547, 264] on div "KHALID TRADING CO [SWIFT_CODE]" at bounding box center [441, 286] width 222 height 81
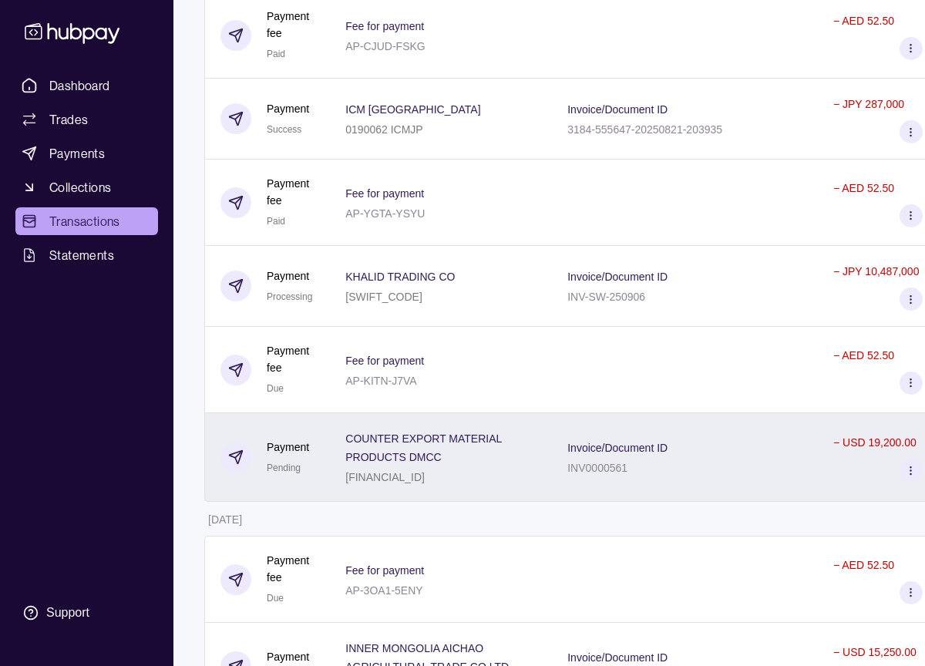
click at [440, 467] on div "[FINANCIAL_ID]" at bounding box center [440, 476] width 191 height 19
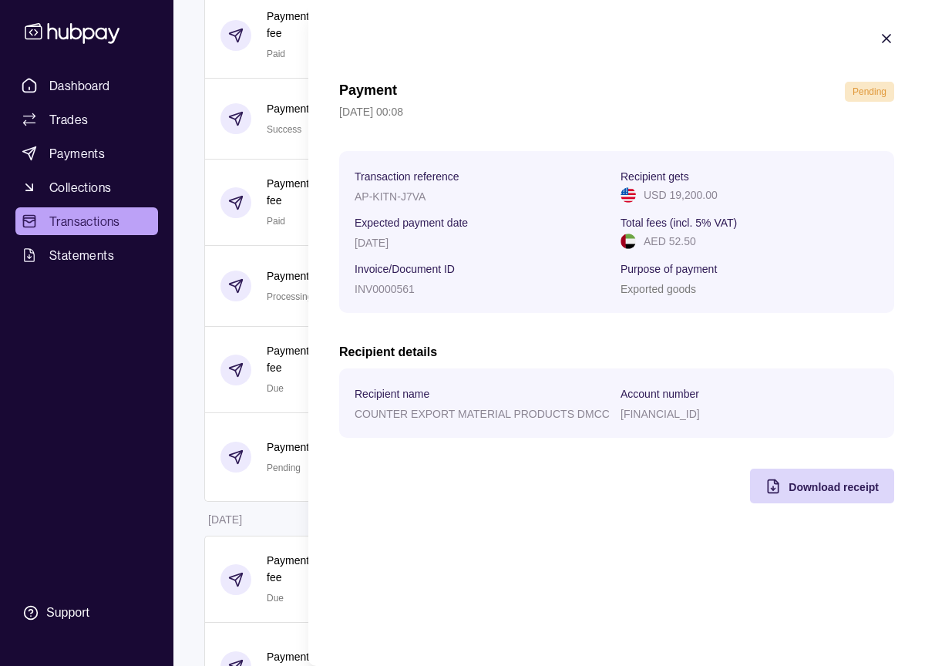
click at [890, 37] on icon "button" at bounding box center [886, 38] width 15 height 15
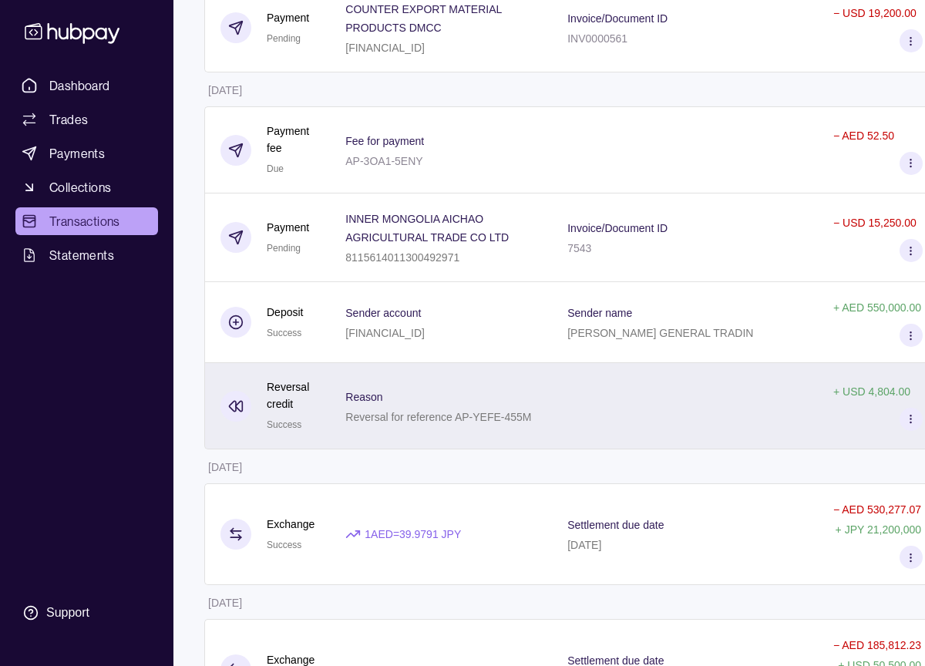
scroll to position [2262, 0]
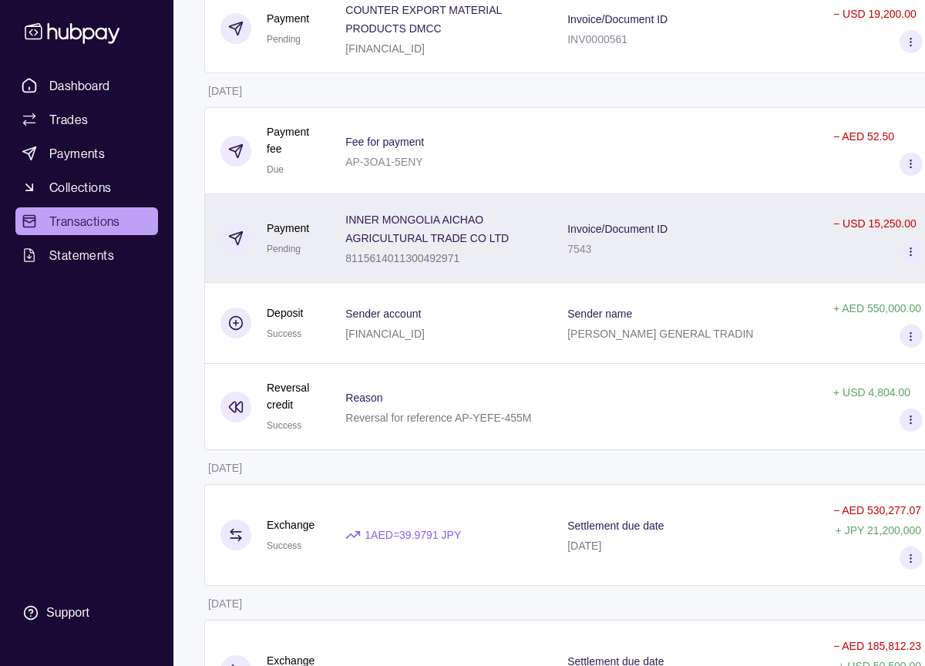
click at [595, 246] on div "7543" at bounding box center [618, 248] width 100 height 19
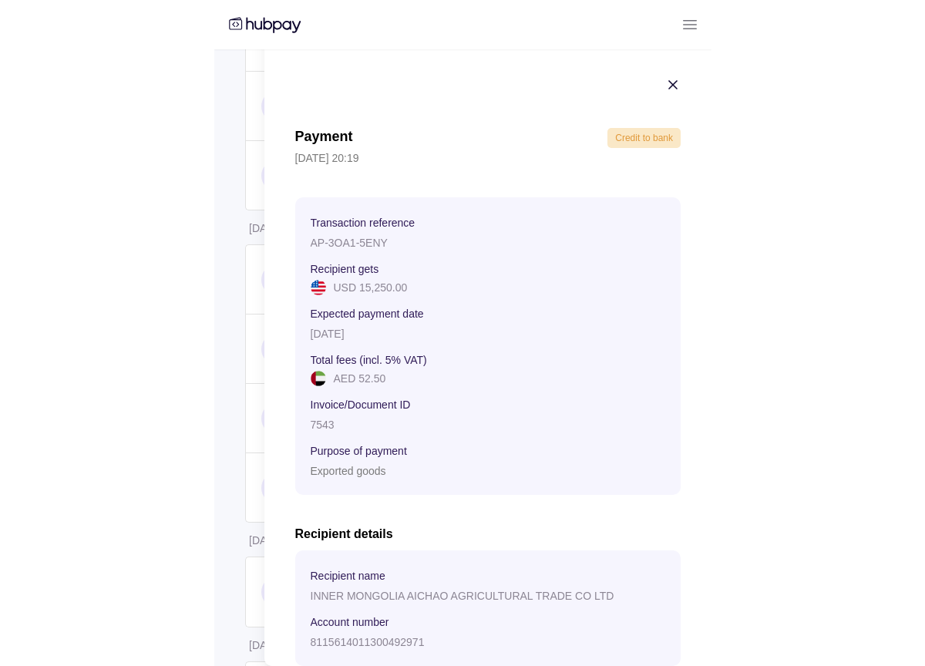
scroll to position [2202, 0]
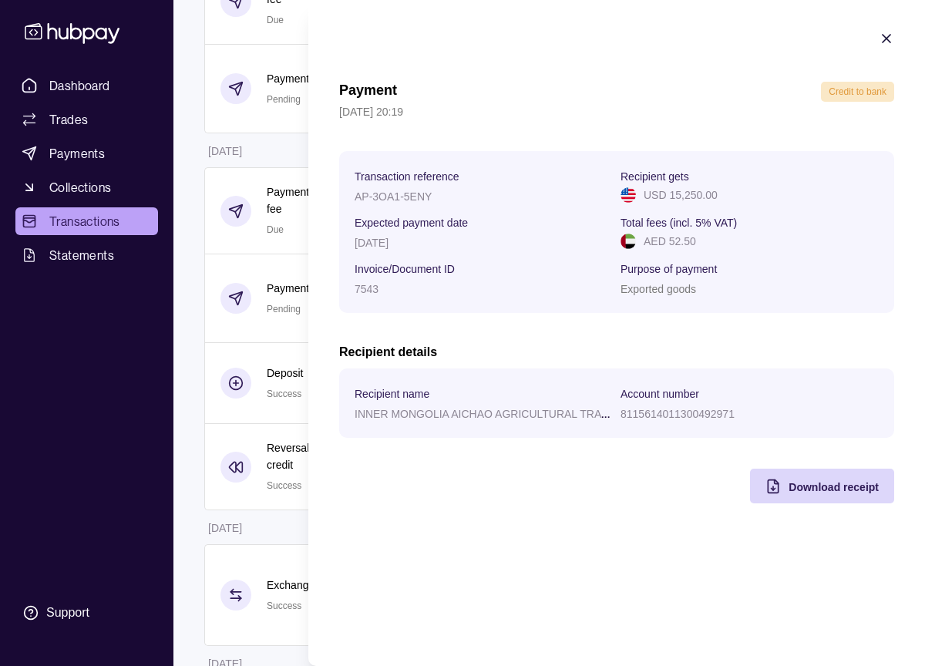
click at [885, 35] on icon "button" at bounding box center [886, 38] width 15 height 15
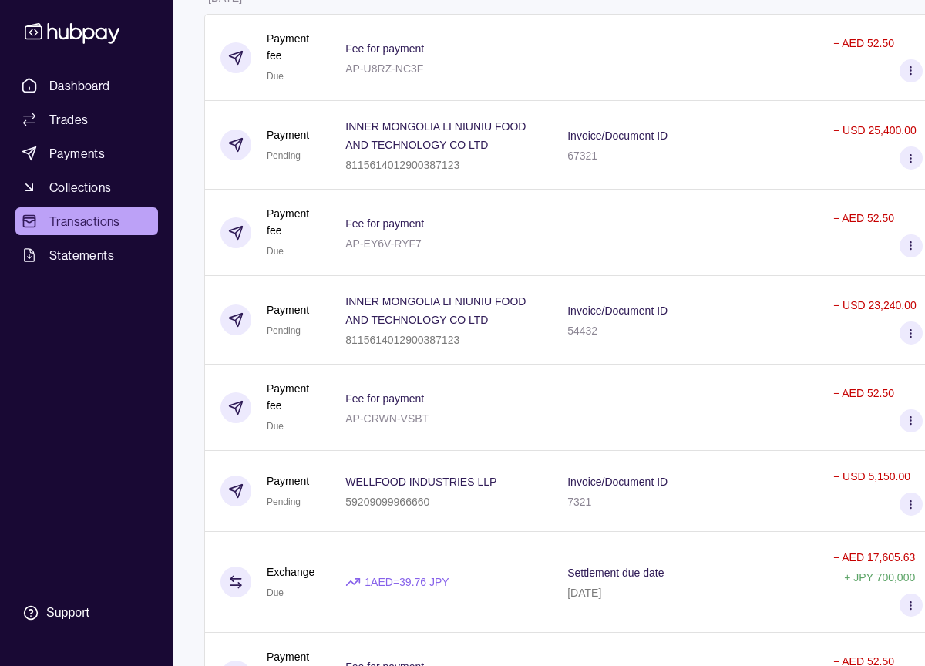
scroll to position [0, 0]
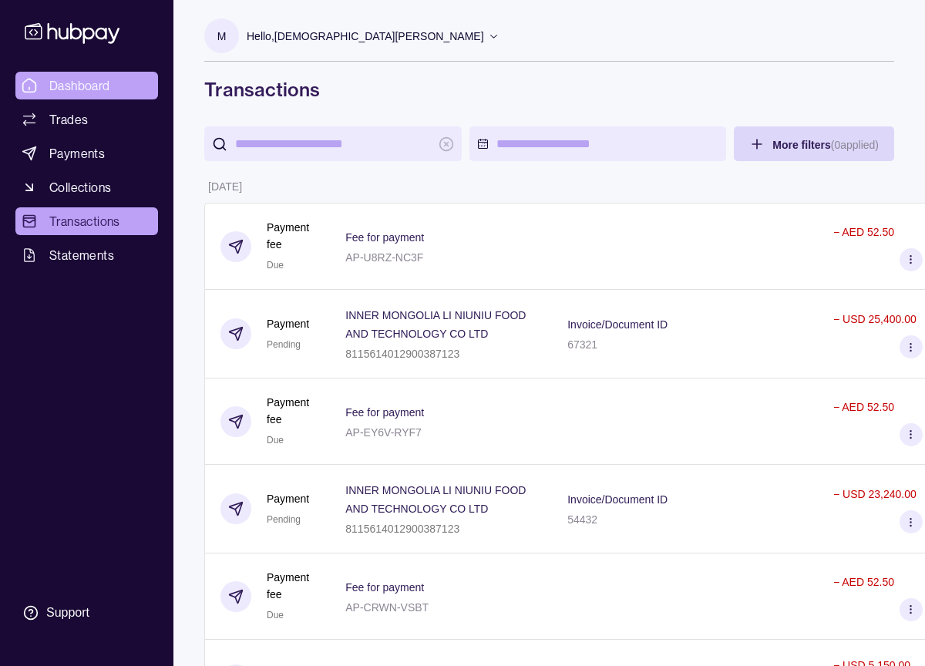
click at [77, 79] on span "Dashboard" at bounding box center [79, 85] width 61 height 19
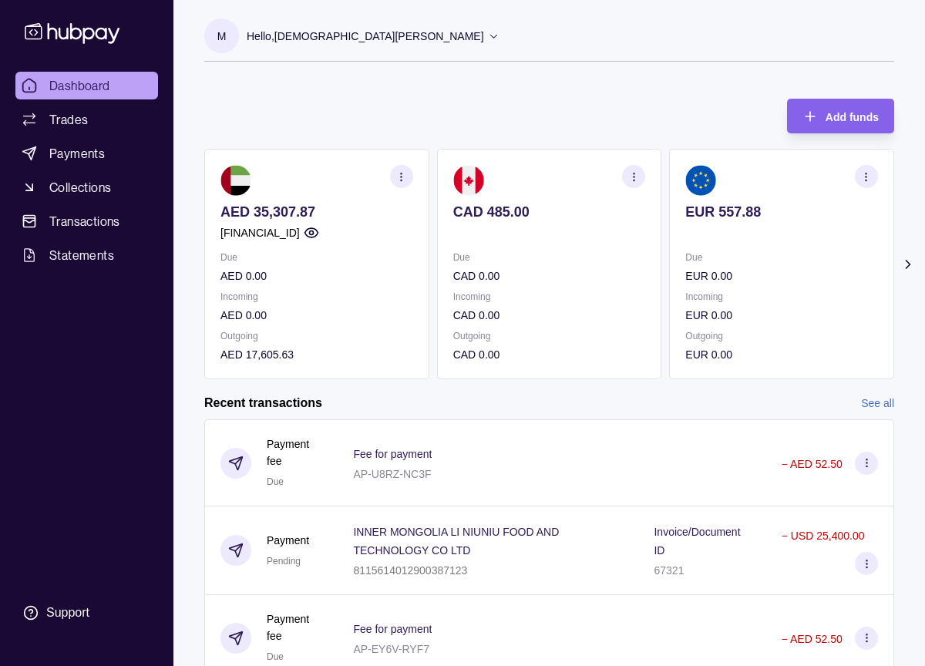
click at [915, 276] on section "Add funds AED 35,307.87 [FINANCIAL_ID] Due AED 0.00 Incoming AED 0.00 Outgoing …" at bounding box center [549, 485] width 752 height 804
click at [911, 268] on icon at bounding box center [908, 264] width 15 height 15
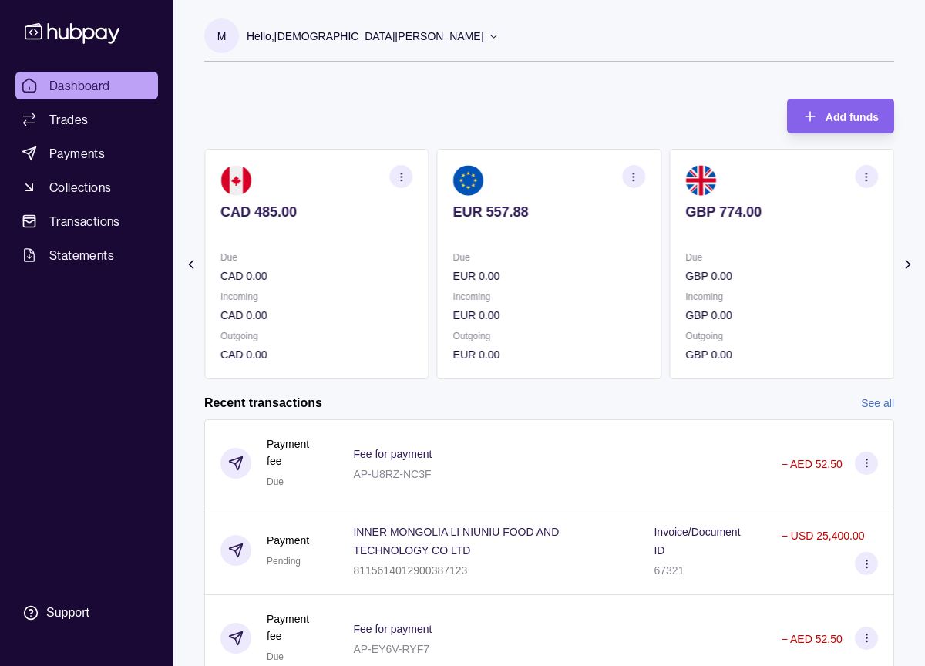
click at [911, 267] on icon at bounding box center [908, 264] width 15 height 15
click at [476, 39] on p "Hello, [PERSON_NAME]" at bounding box center [365, 36] width 237 height 17
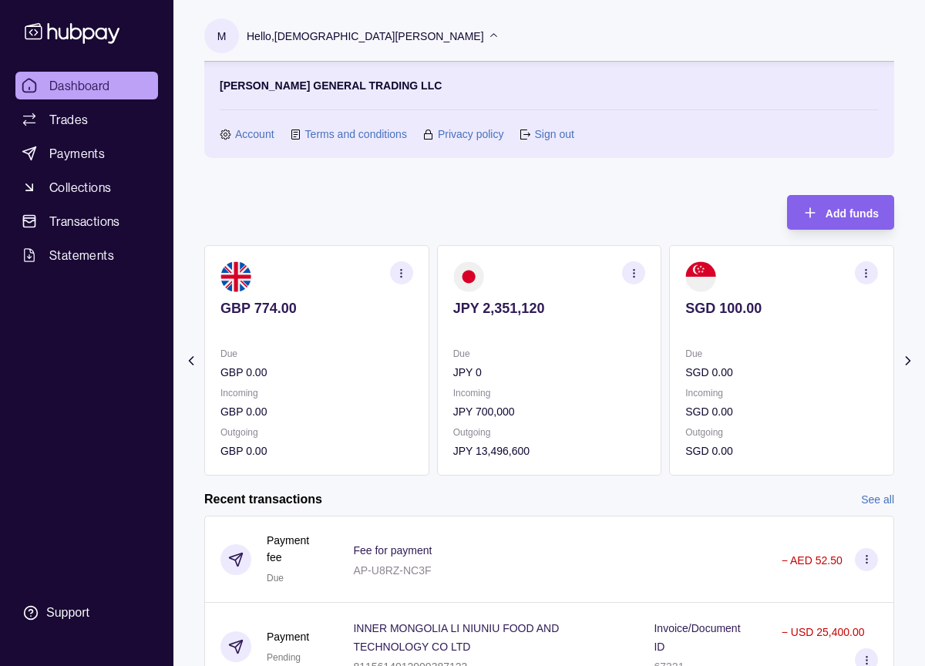
click at [533, 133] on section "Sign out" at bounding box center [546, 134] width 55 height 17
click at [552, 134] on link "Sign out" at bounding box center [553, 134] width 39 height 17
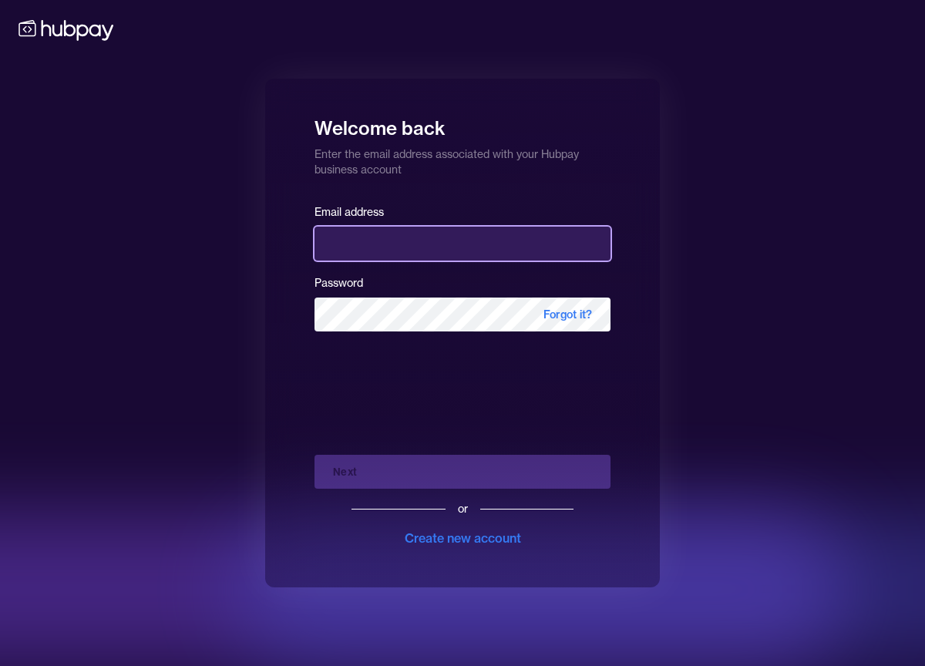
click at [353, 232] on input "email" at bounding box center [463, 244] width 296 height 34
type input "**********"
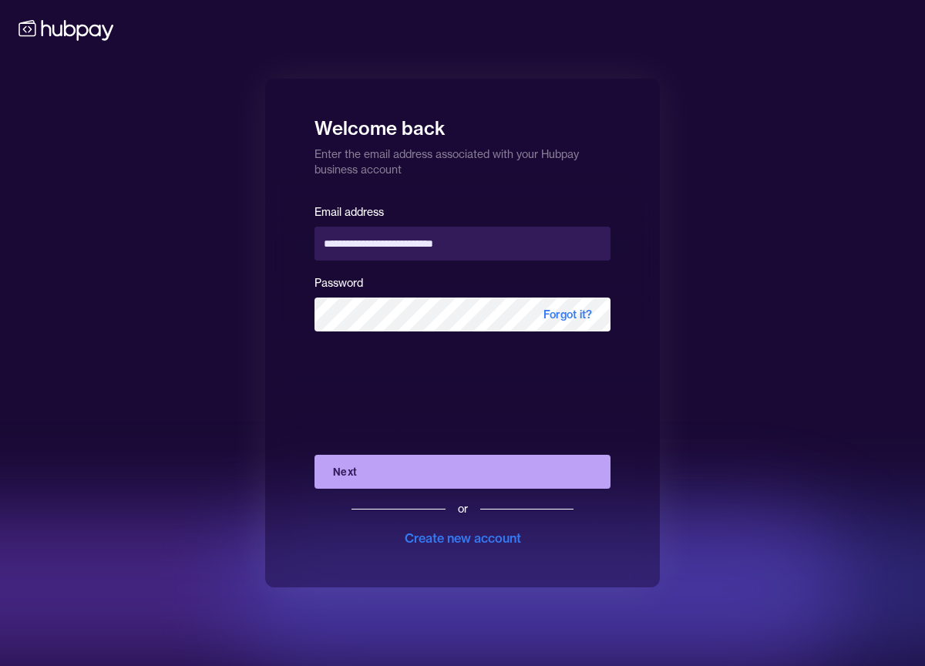
click at [480, 481] on button "Next" at bounding box center [463, 472] width 296 height 34
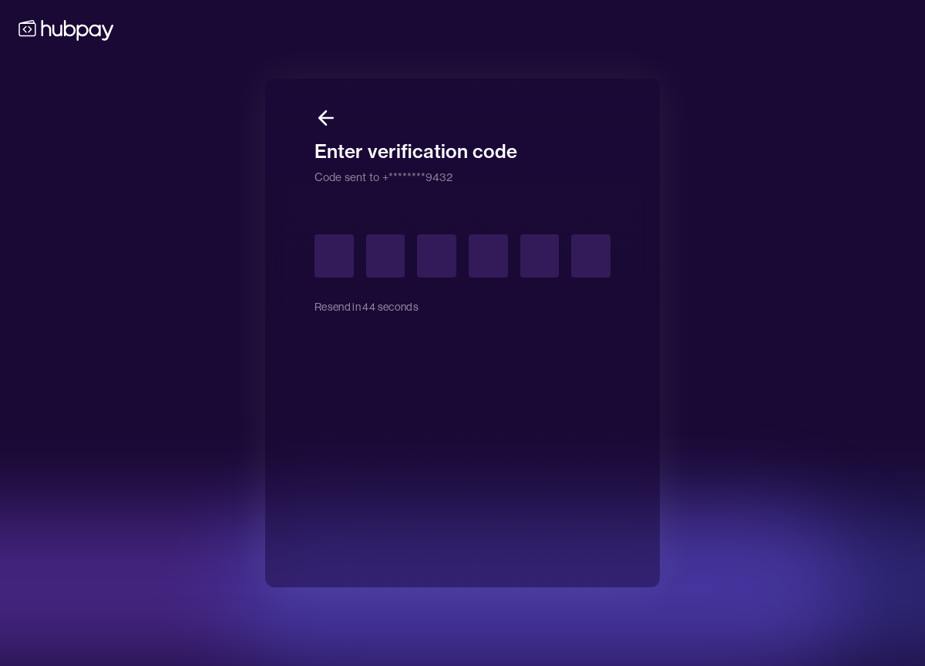
type input "*"
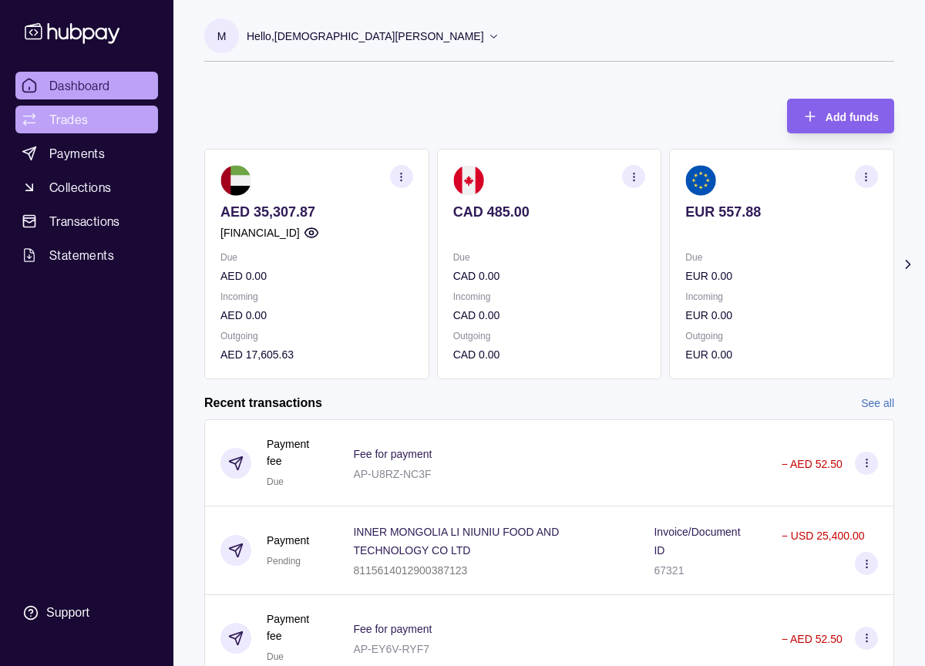
click at [99, 119] on link "Trades" at bounding box center [86, 120] width 143 height 28
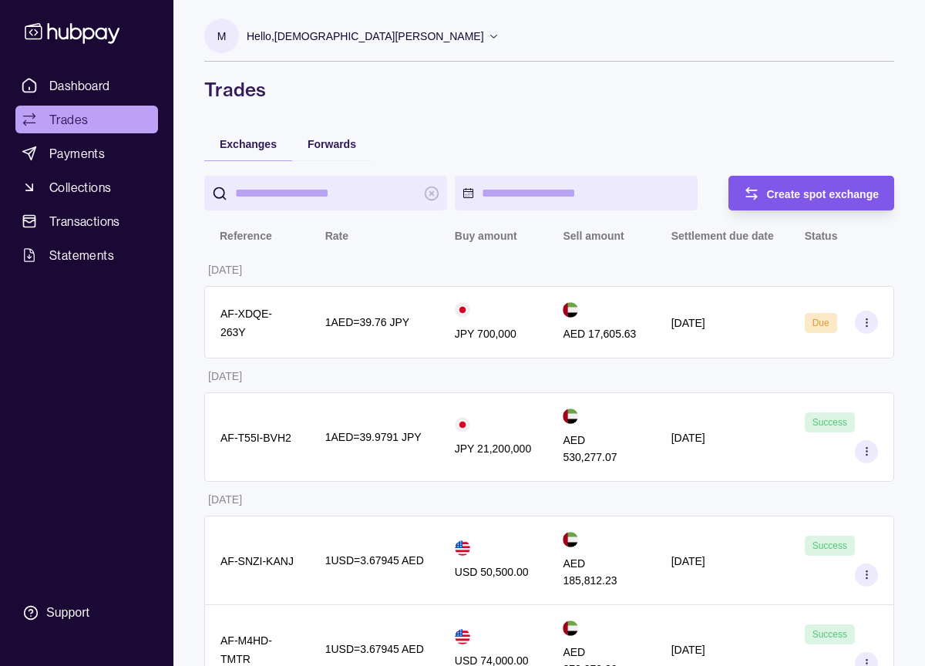
click at [742, 200] on div "Create spot exchange" at bounding box center [800, 193] width 159 height 35
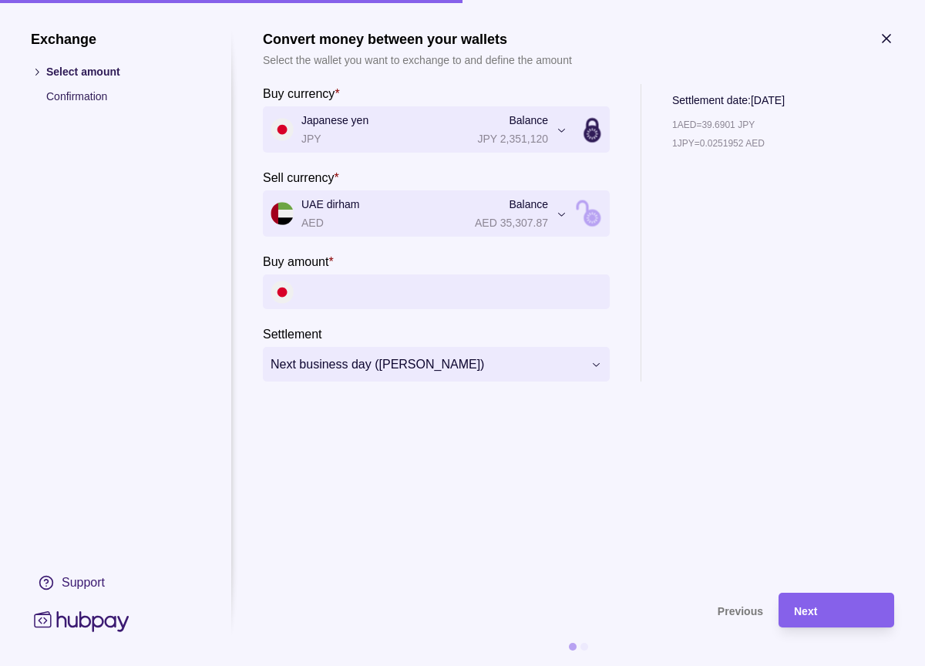
click at [887, 39] on icon "button" at bounding box center [887, 39] width 8 height 8
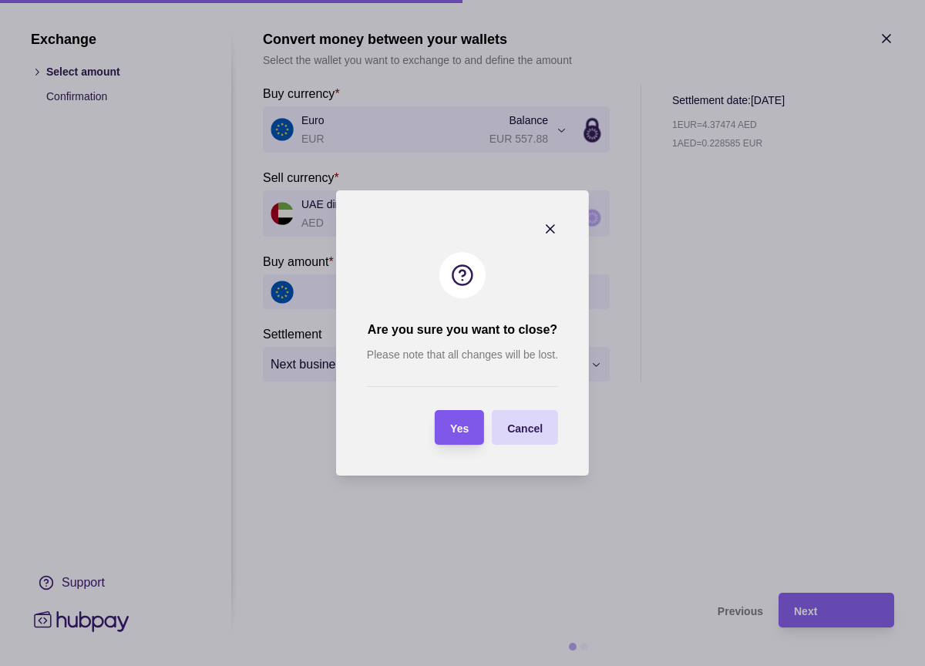
click at [460, 420] on div "Yes" at bounding box center [459, 428] width 19 height 19
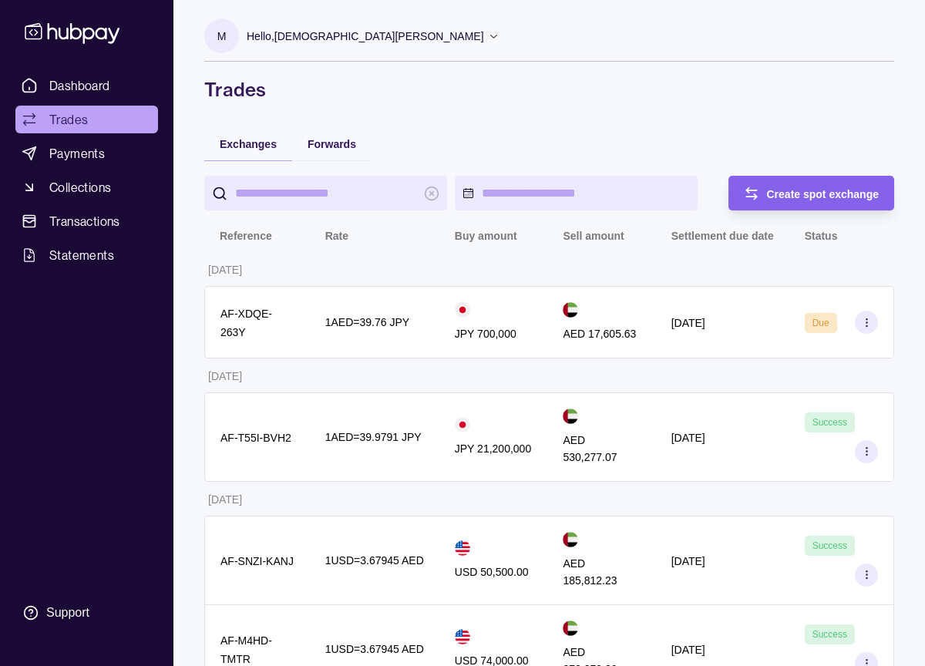
click at [331, 45] on div "Hello, [PERSON_NAME]" at bounding box center [373, 36] width 253 height 32
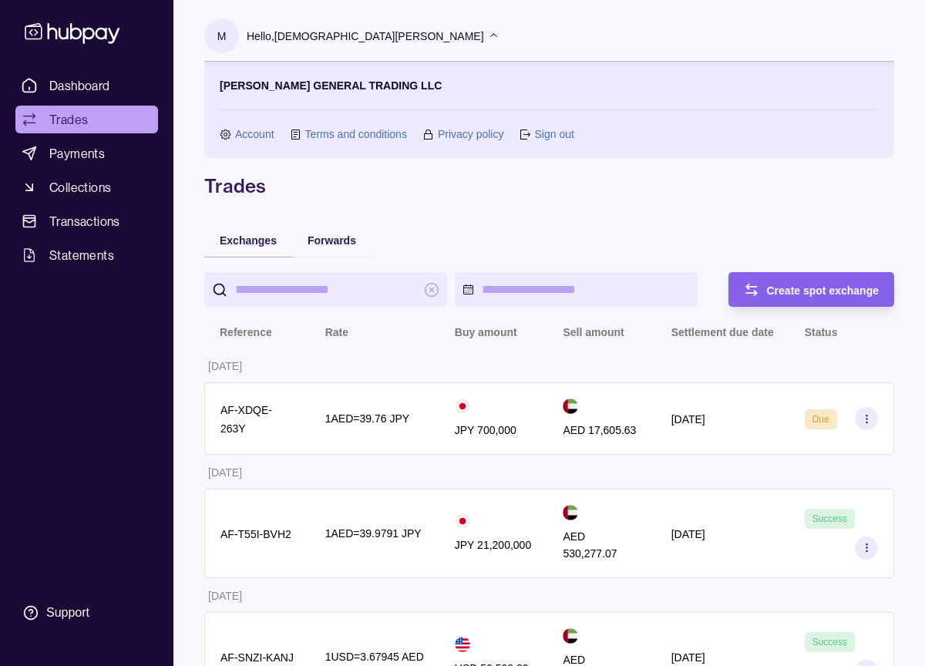
click at [550, 130] on link "Sign out" at bounding box center [553, 134] width 39 height 17
